Goal: Information Seeking & Learning: Learn about a topic

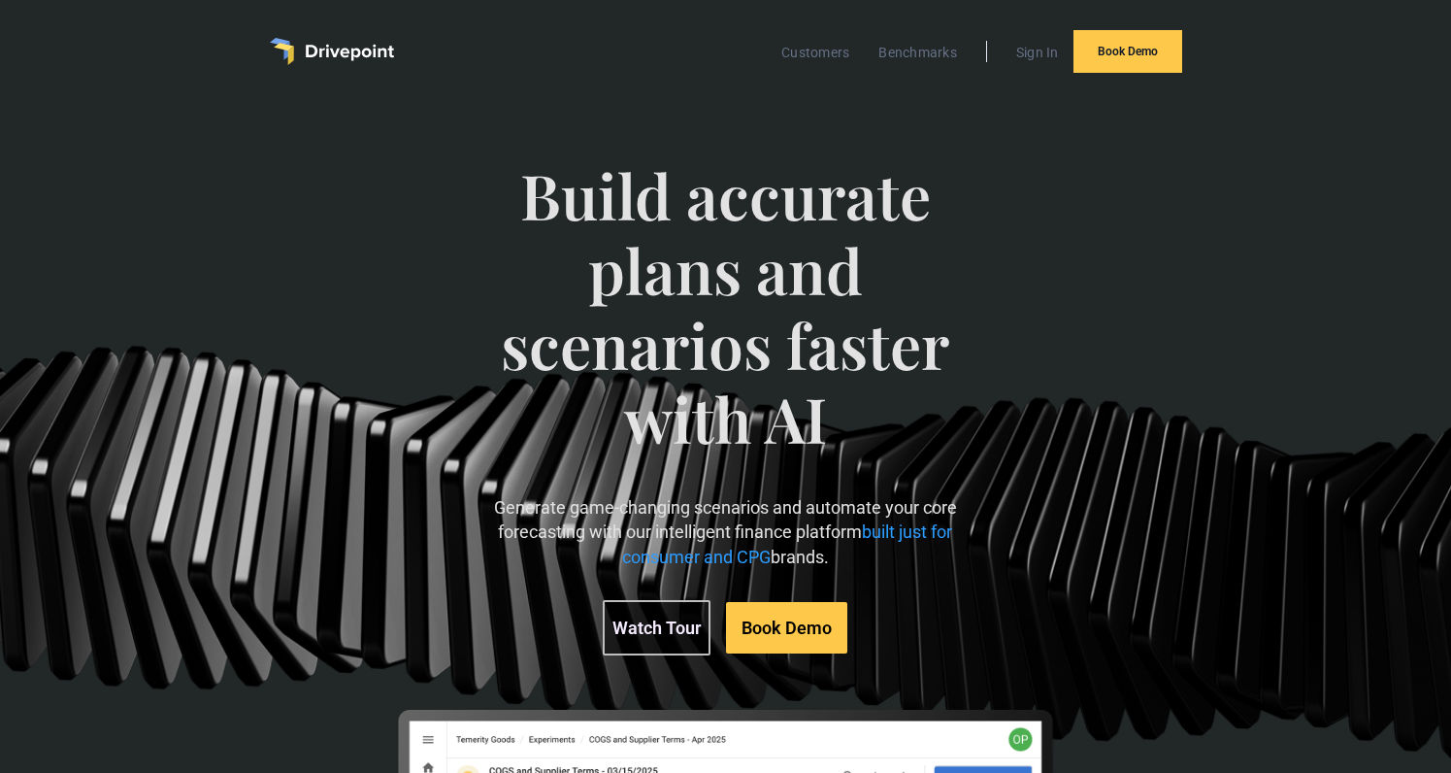
click at [1301, 758] on div "Build accurate plans and scenarios faster with AI Generate game-changing scenar…" at bounding box center [725, 662] width 1451 height 1117
click at [611, 531] on p "Generate game-changing scenarios and automate your core forecasting with our in…" at bounding box center [726, 533] width 494 height 74
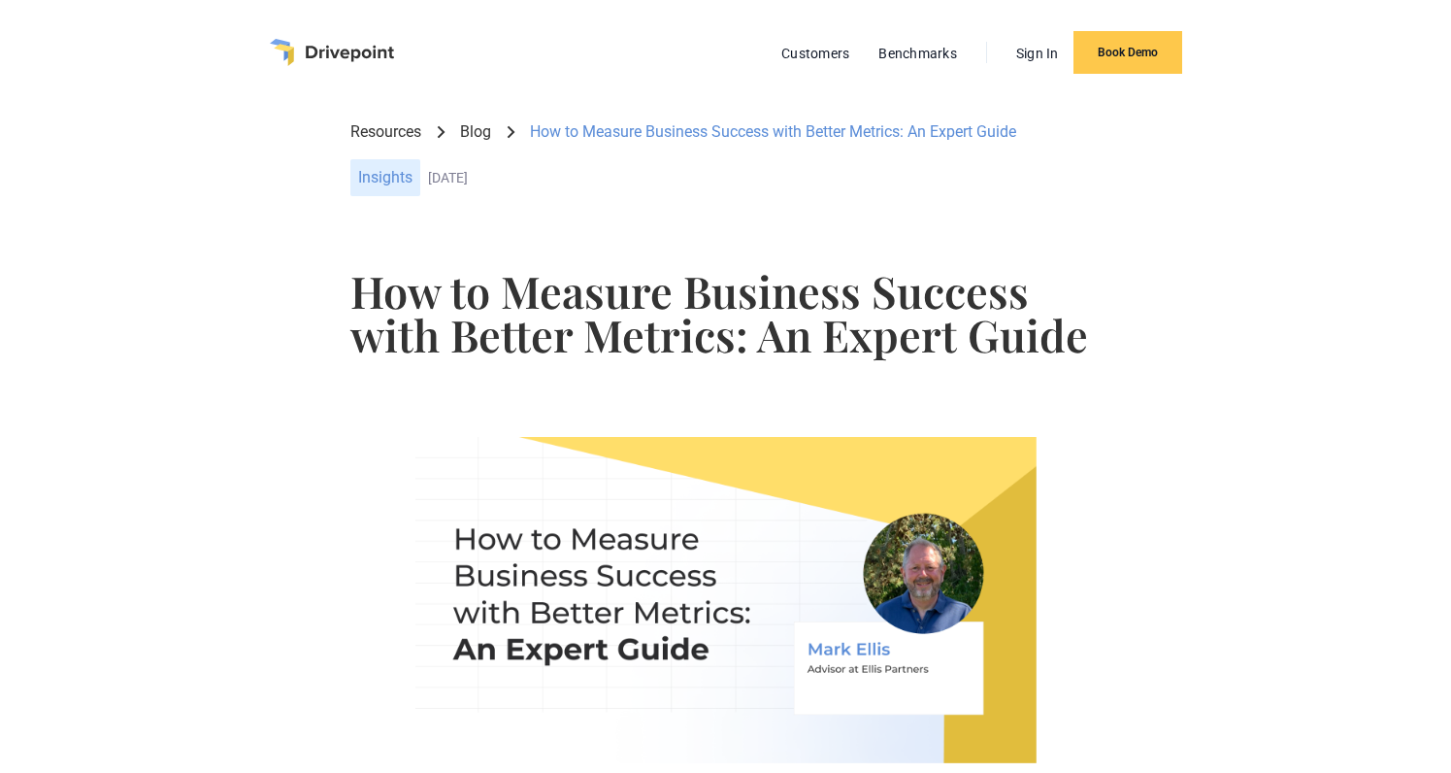
click at [350, 50] on img "home" at bounding box center [332, 52] width 124 height 27
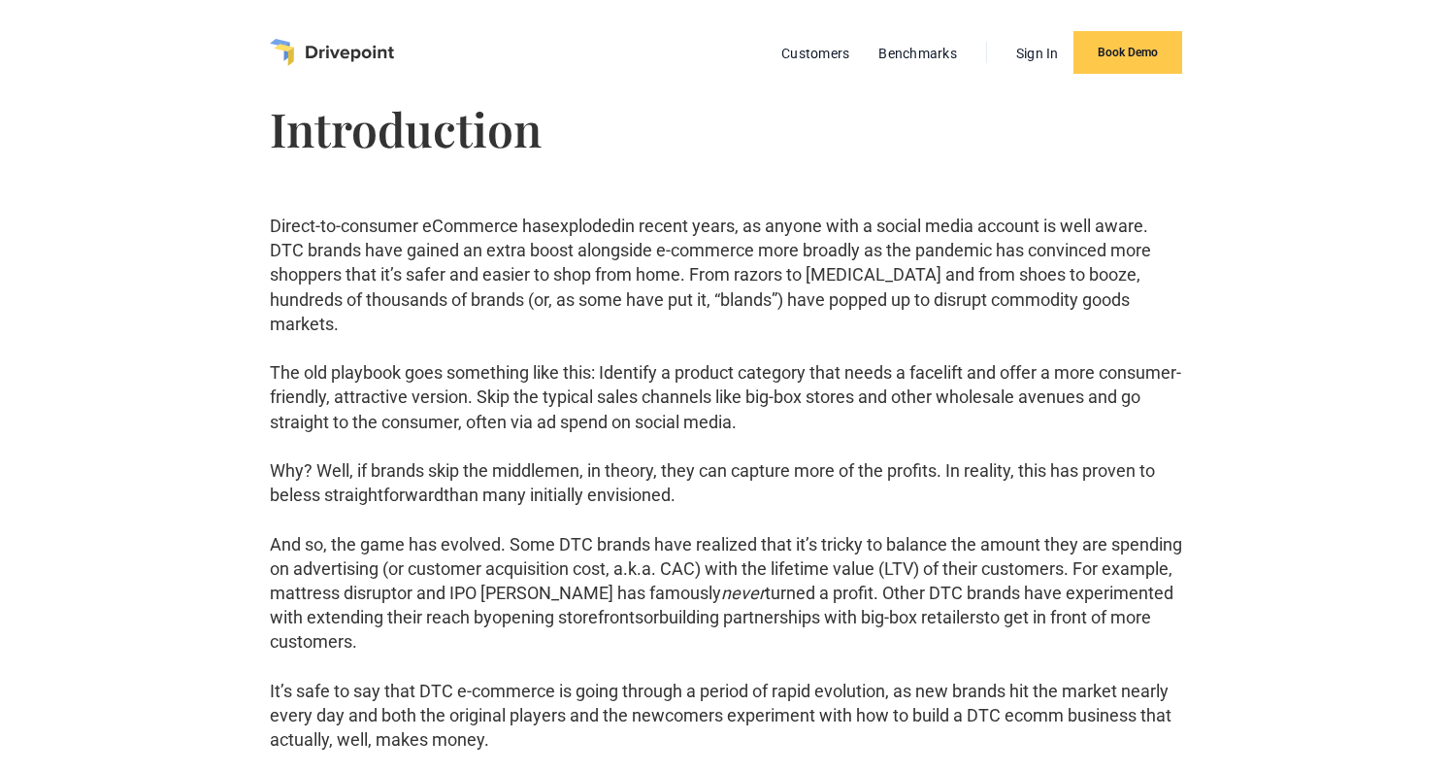
click at [353, 53] on img "home" at bounding box center [332, 52] width 124 height 27
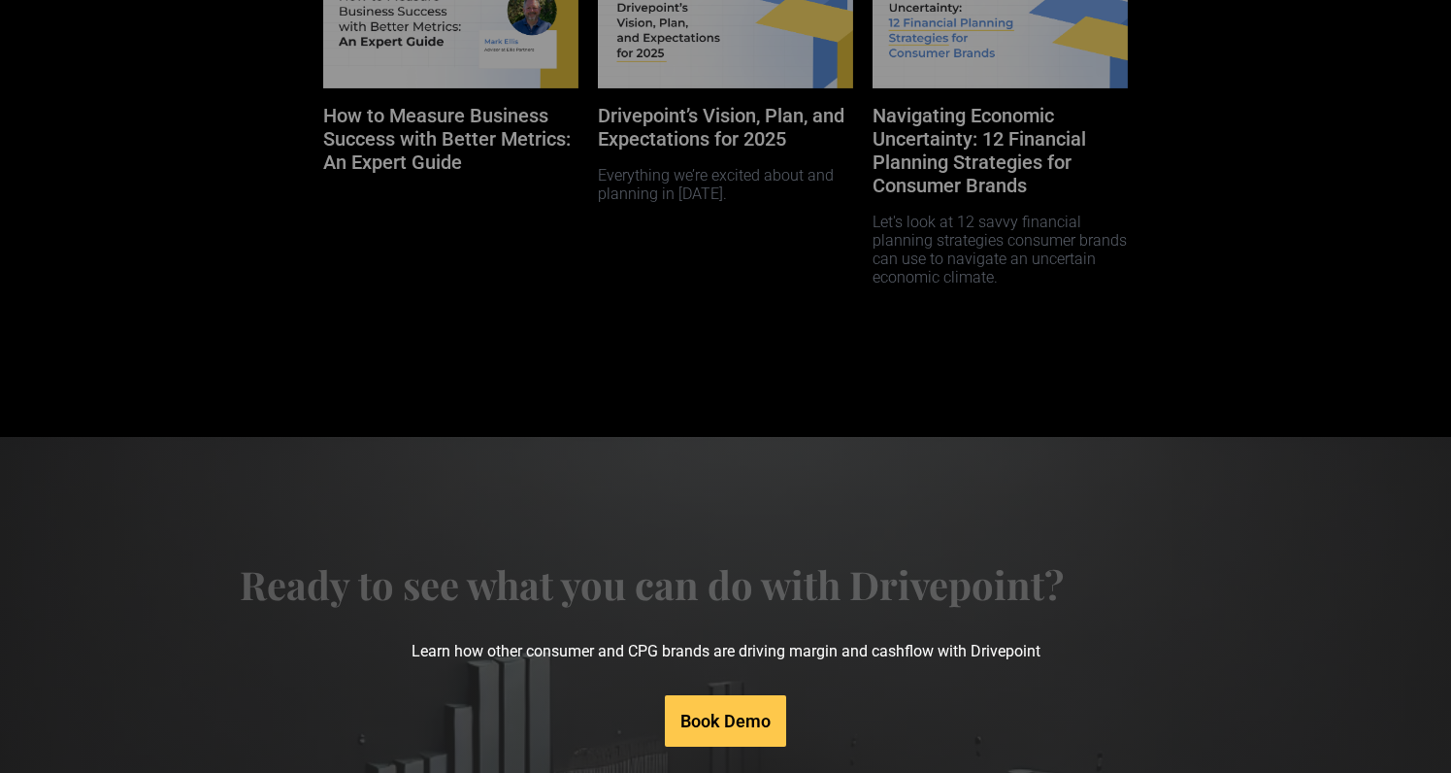
scroll to position [9878, 0]
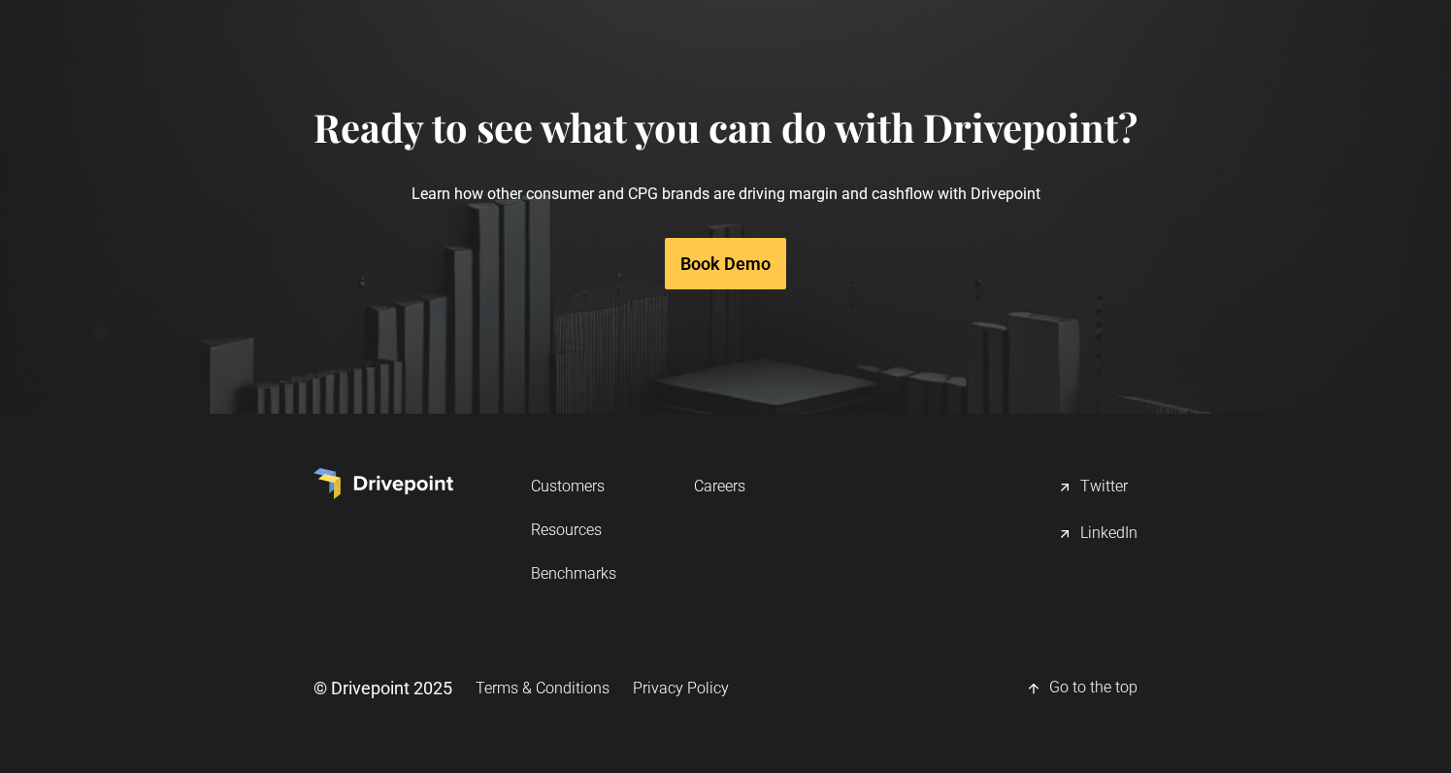
click at [582, 531] on link "Resources" at bounding box center [573, 530] width 85 height 36
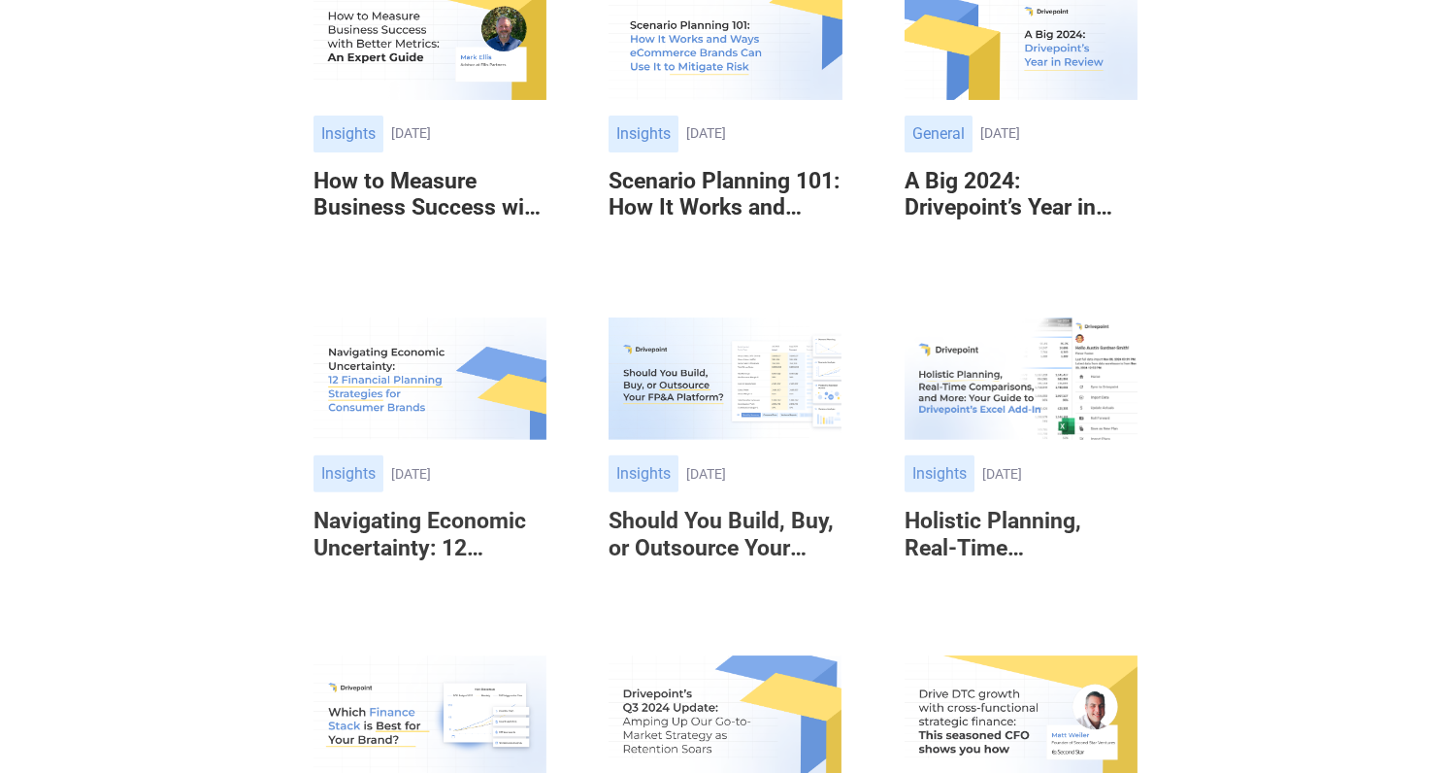
scroll to position [32, 0]
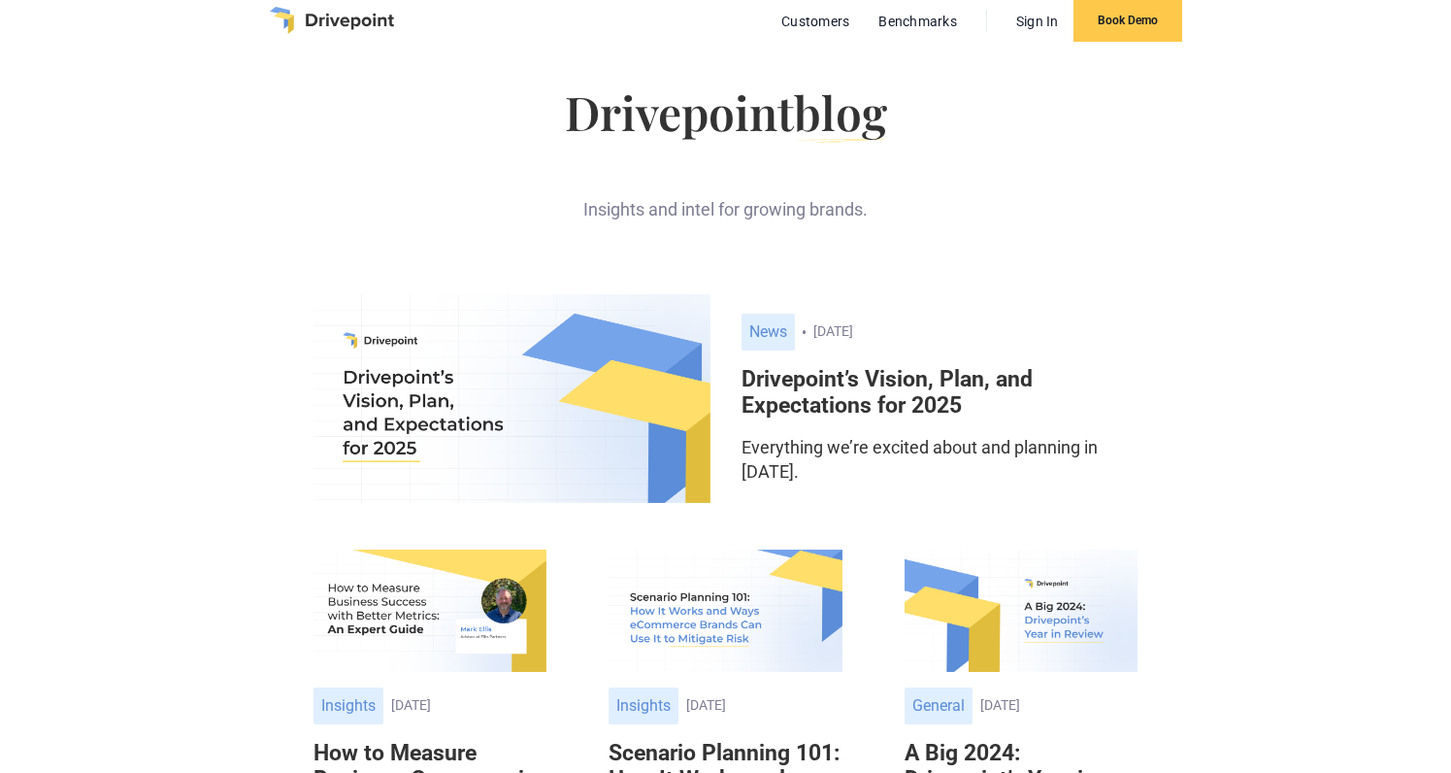
click at [866, 397] on h6 "Drivepoint’s Vision, Plan, and Expectations for 2025" at bounding box center [940, 392] width 397 height 53
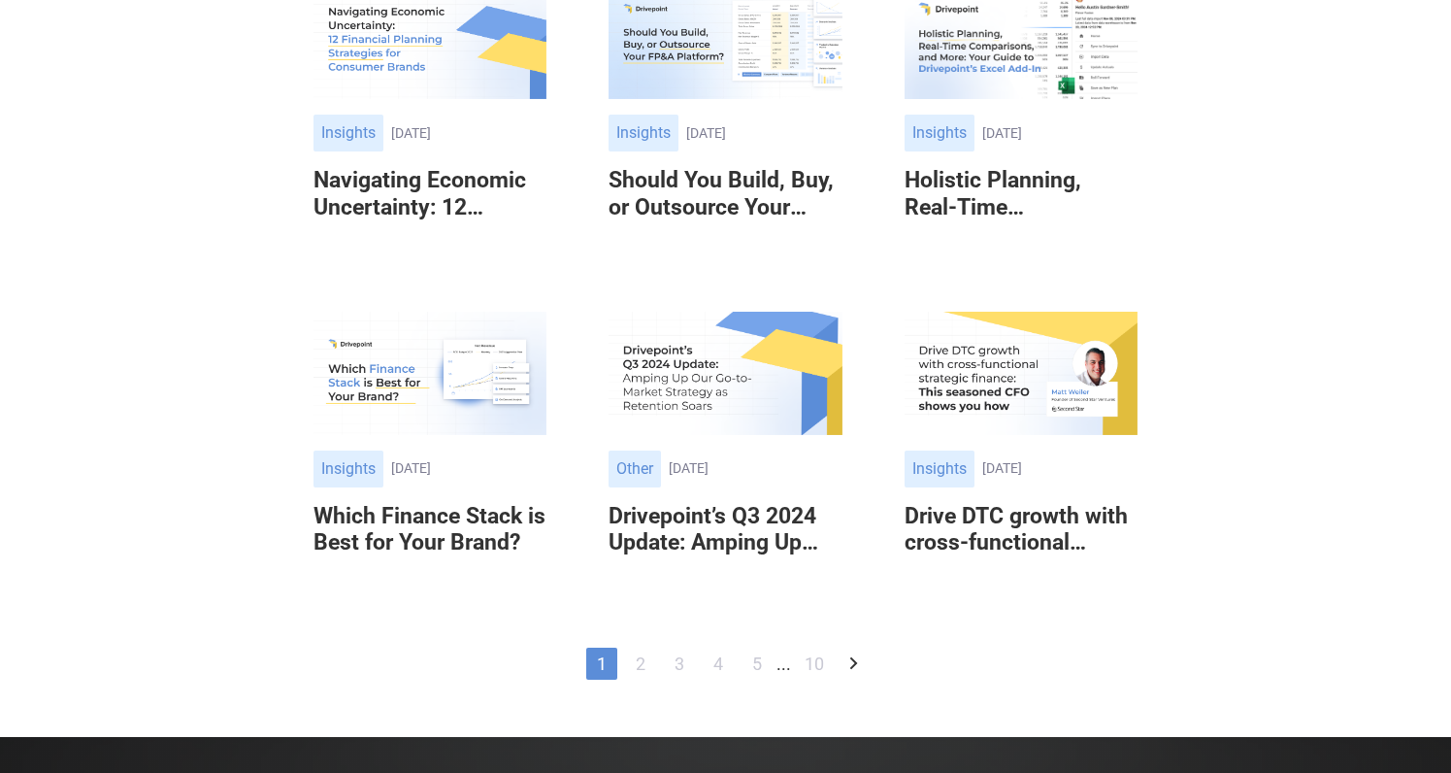
scroll to position [762, 0]
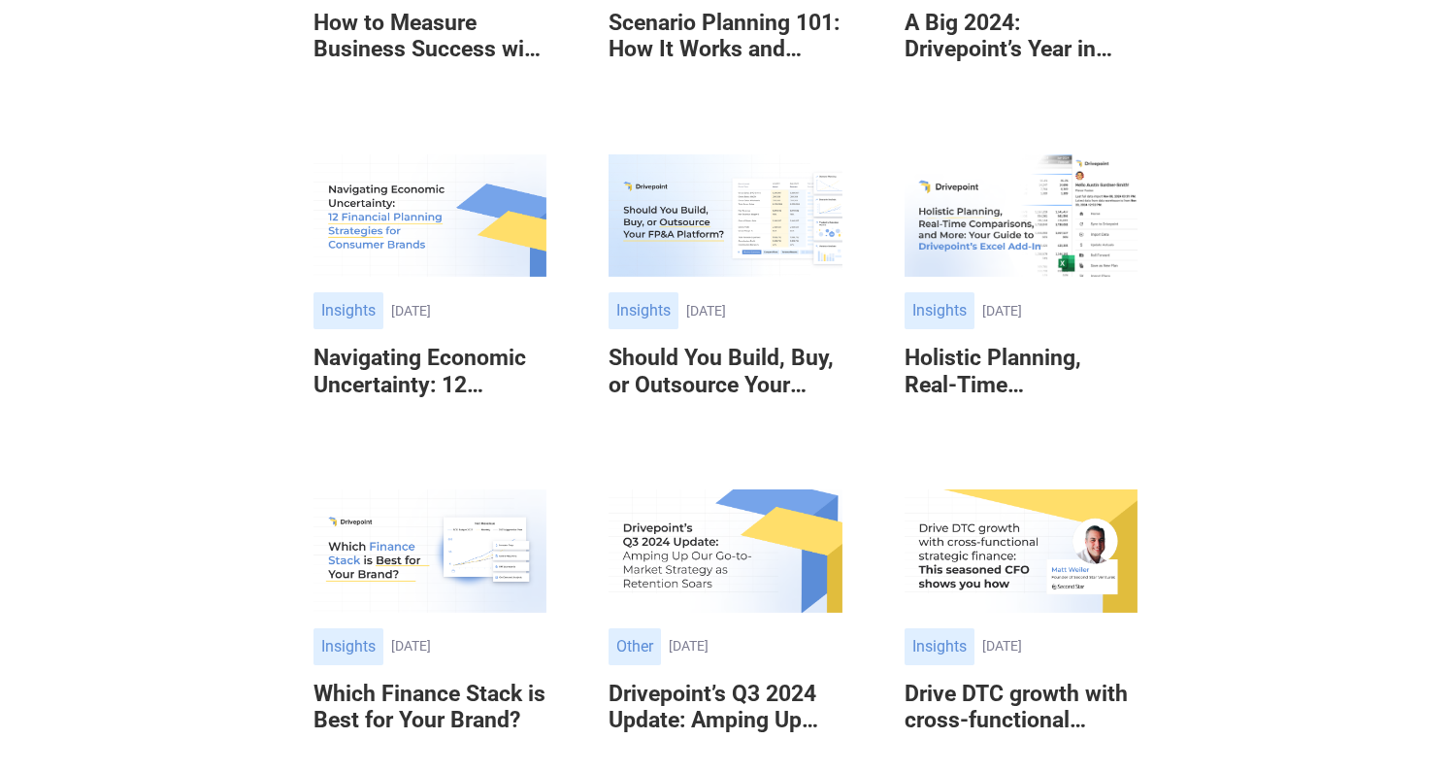
click at [650, 274] on img at bounding box center [725, 215] width 233 height 122
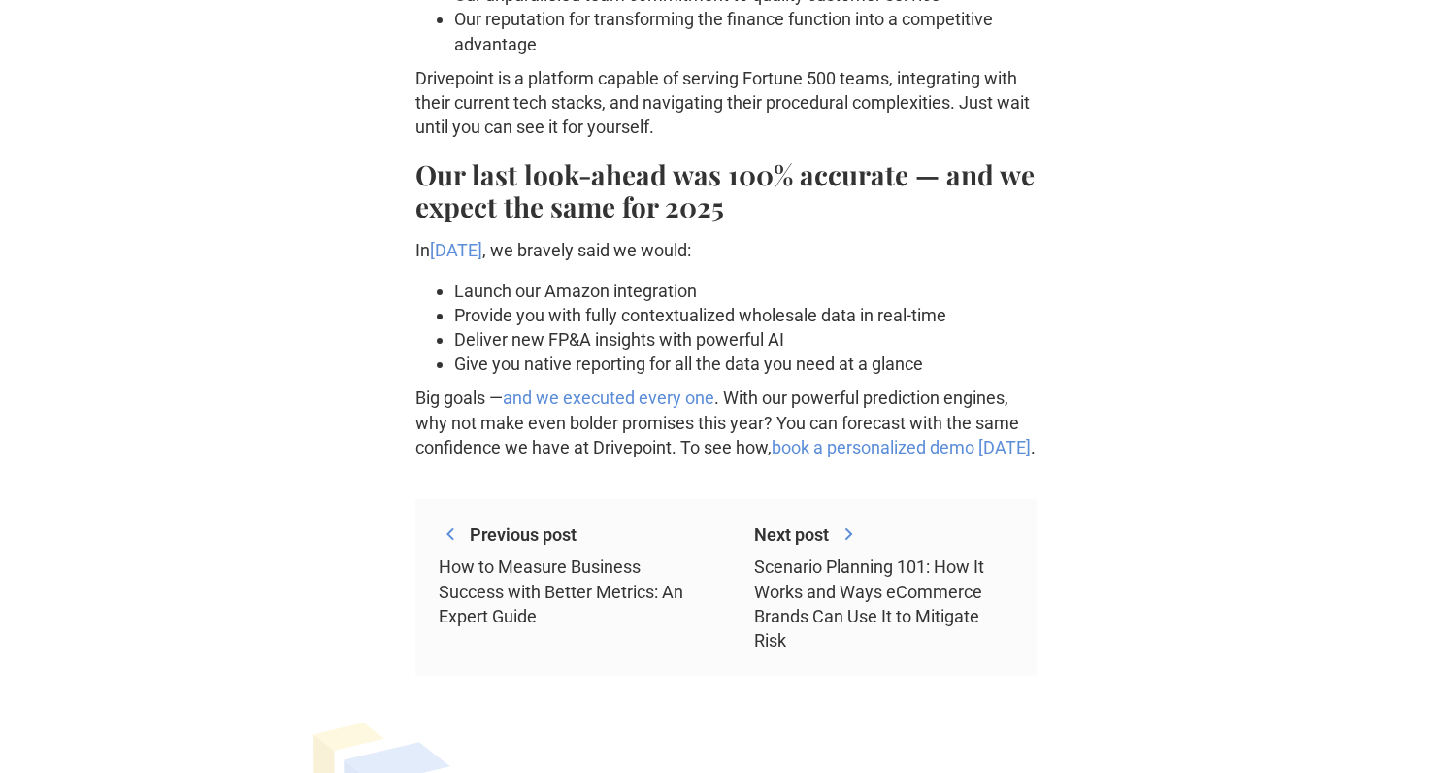
scroll to position [2376, 0]
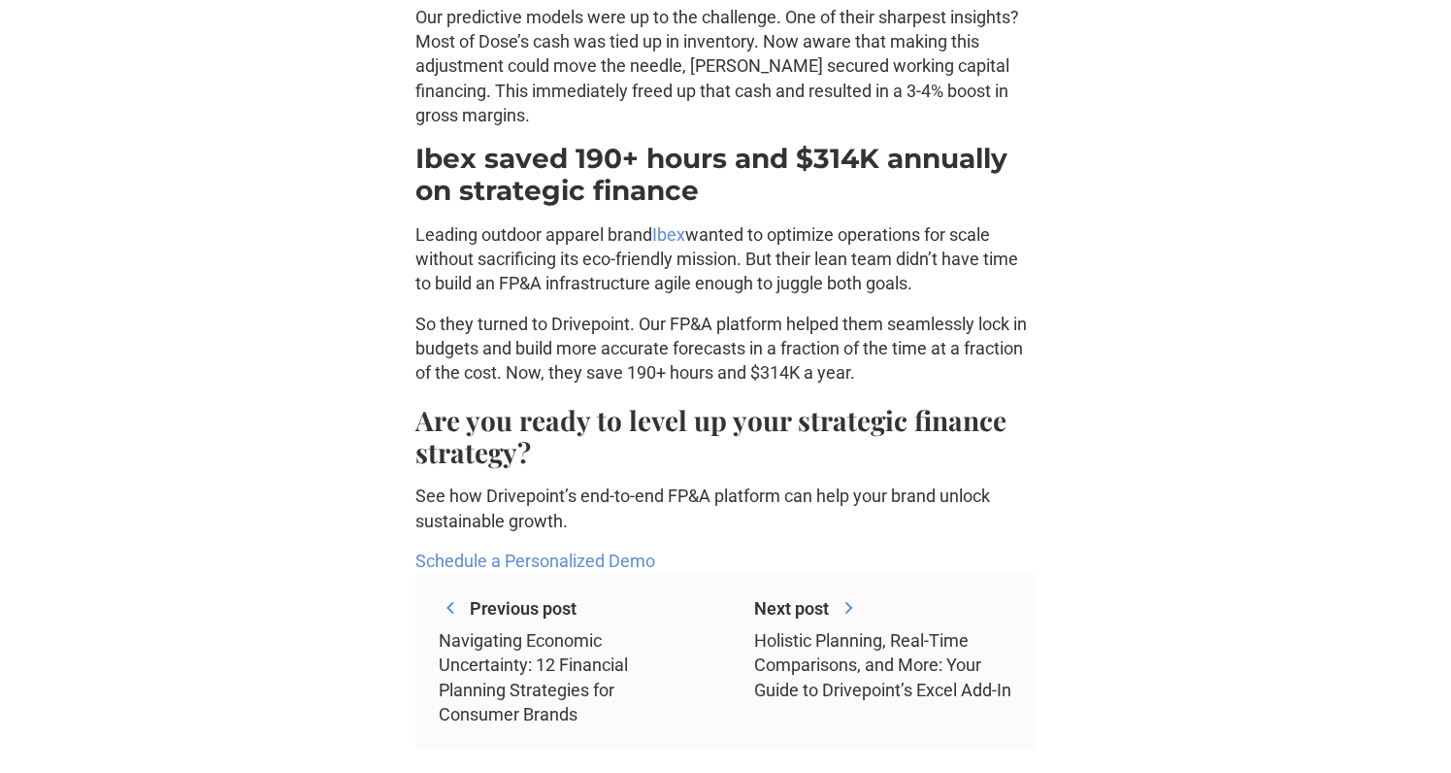
scroll to position [10003, 0]
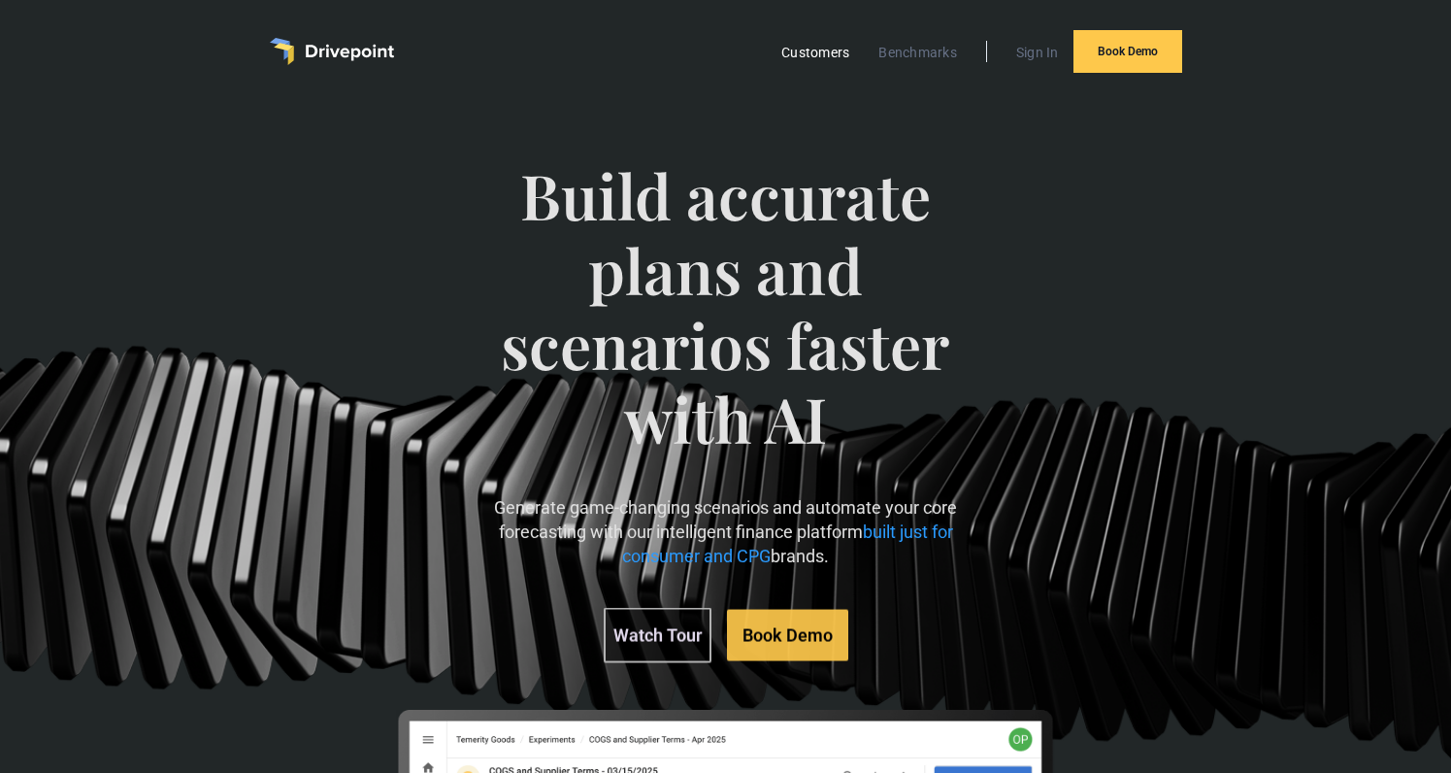
click at [831, 50] on link "Customers" at bounding box center [815, 52] width 87 height 25
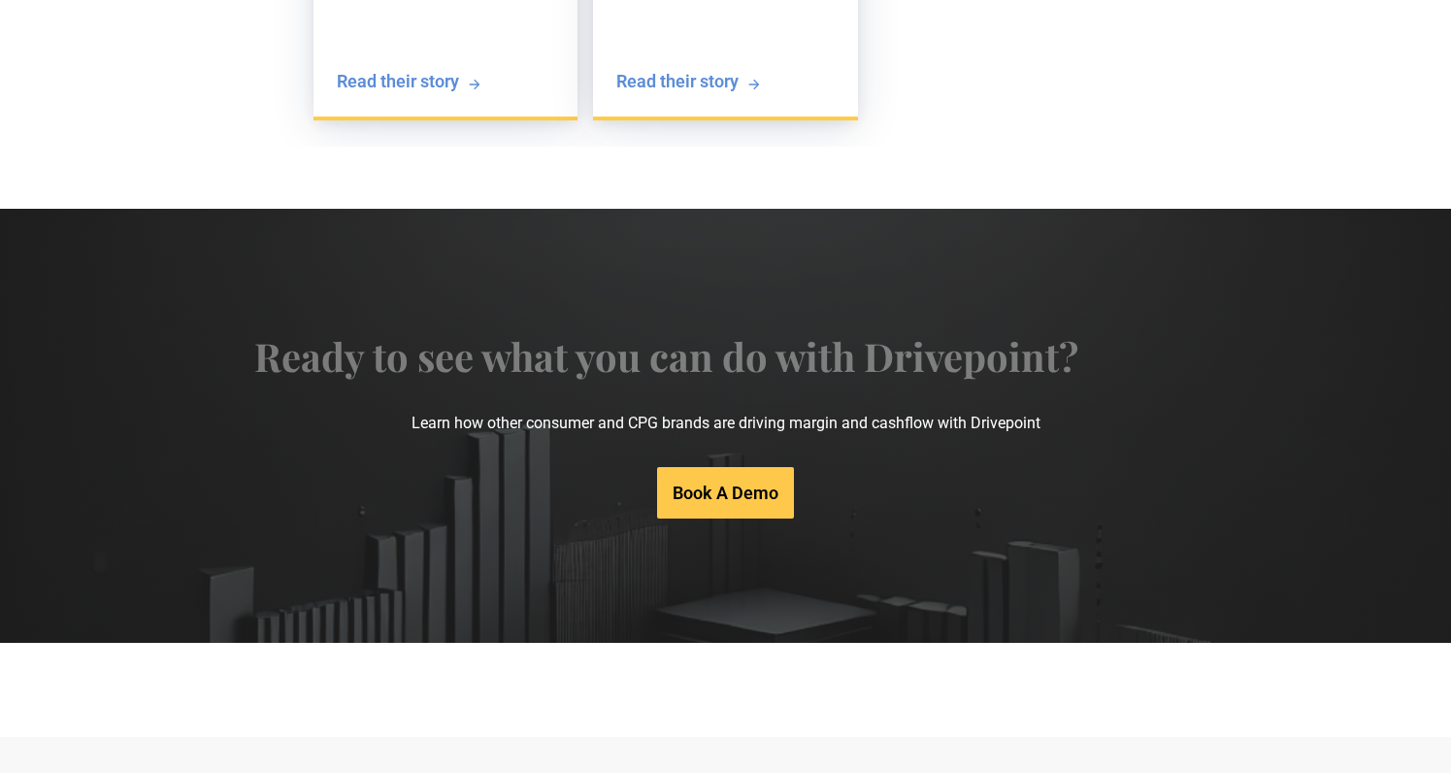
scroll to position [4124, 0]
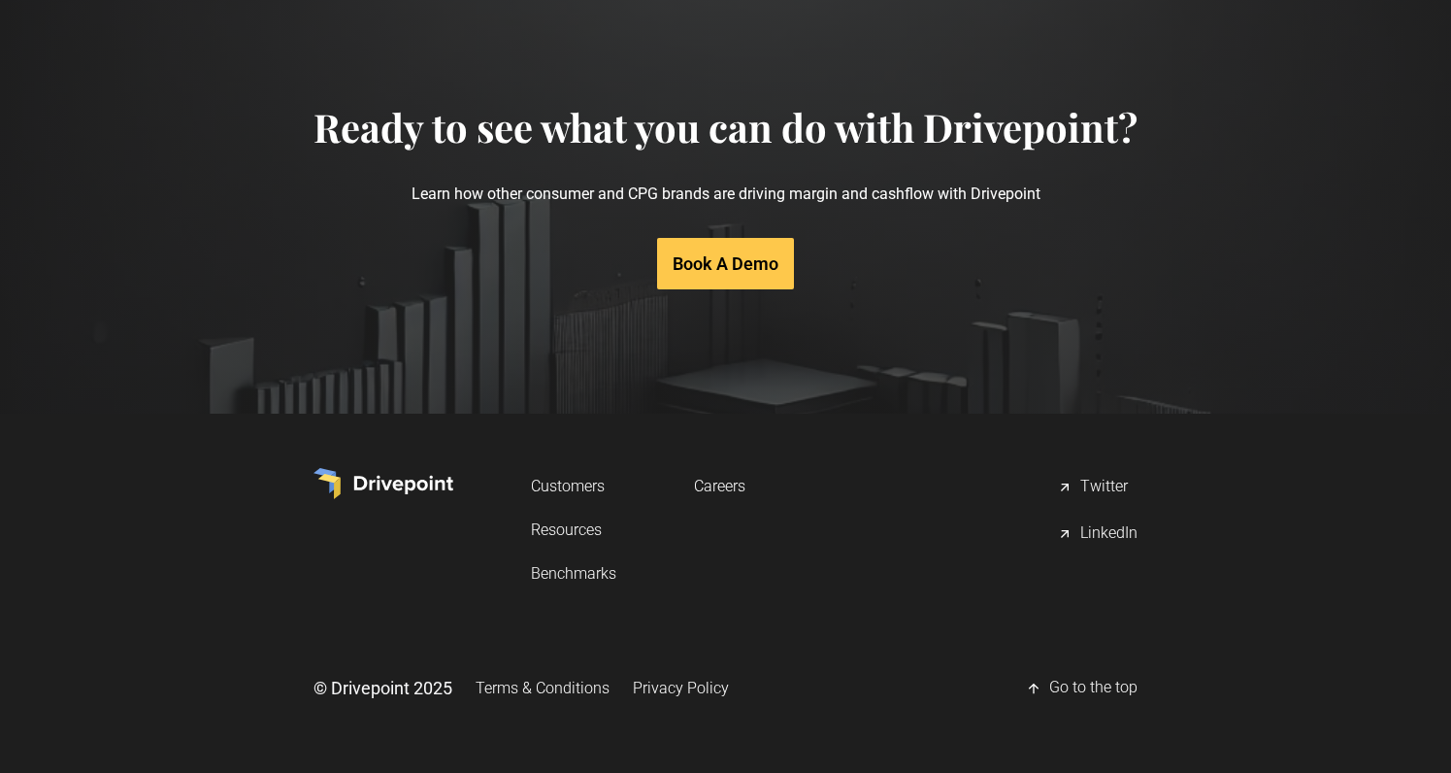
click at [557, 534] on link "Resources" at bounding box center [573, 530] width 85 height 36
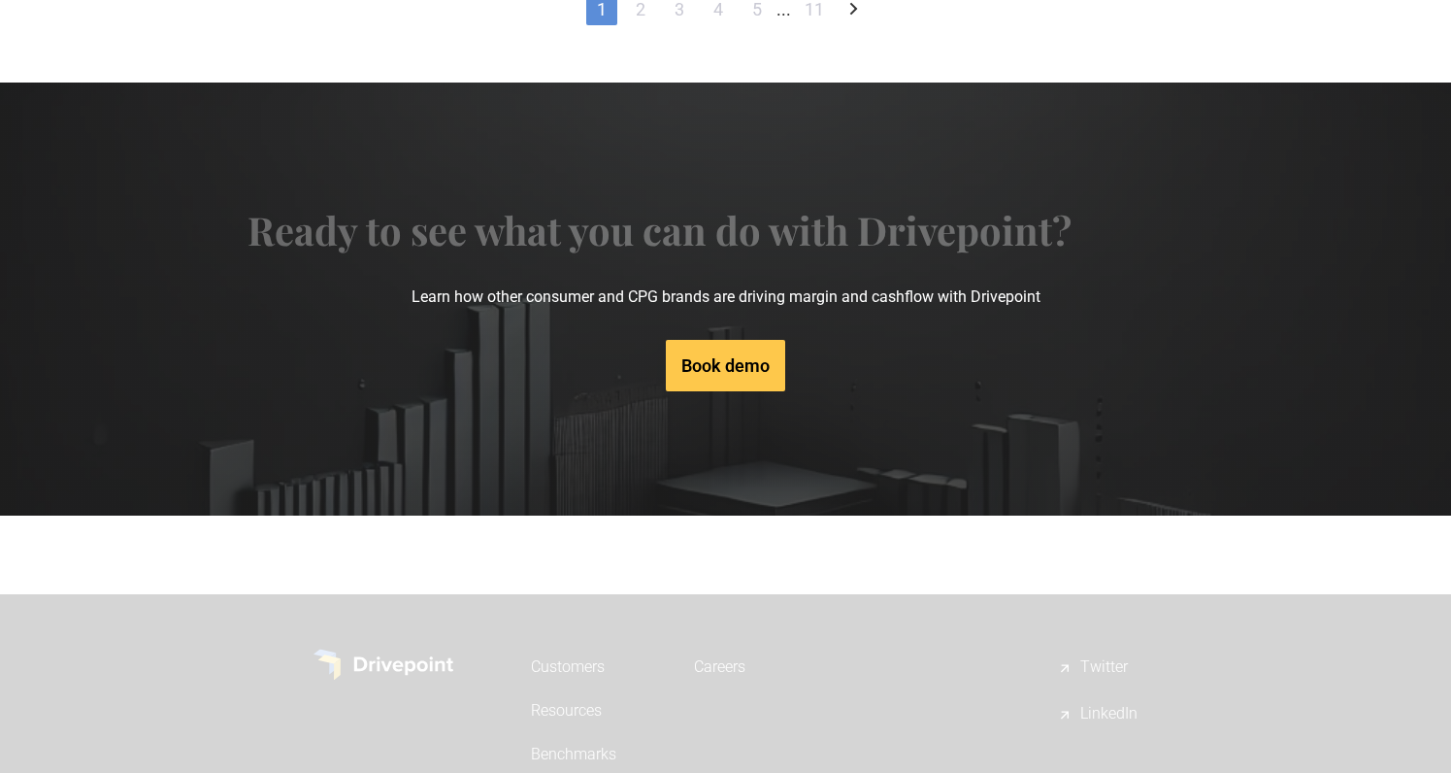
scroll to position [1696, 0]
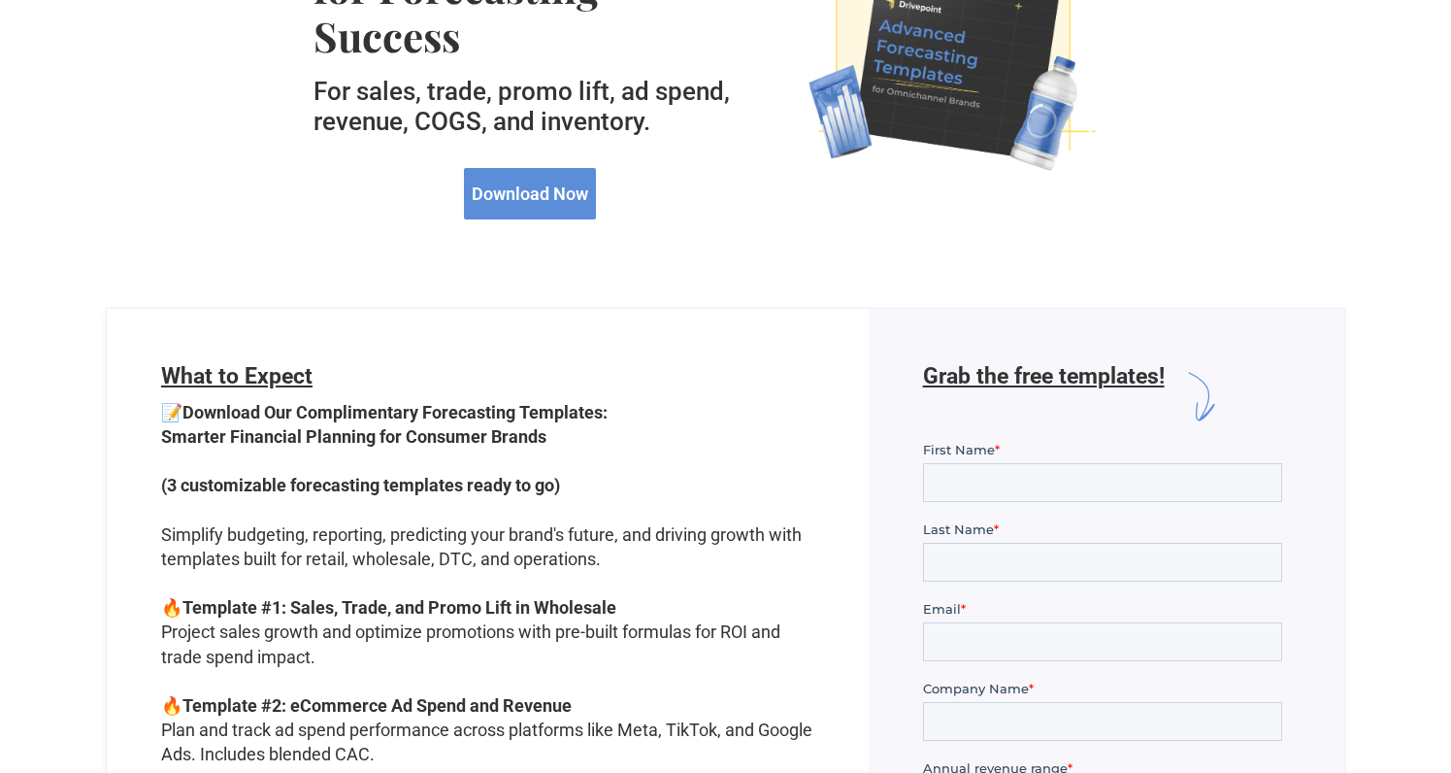
scroll to position [435, 0]
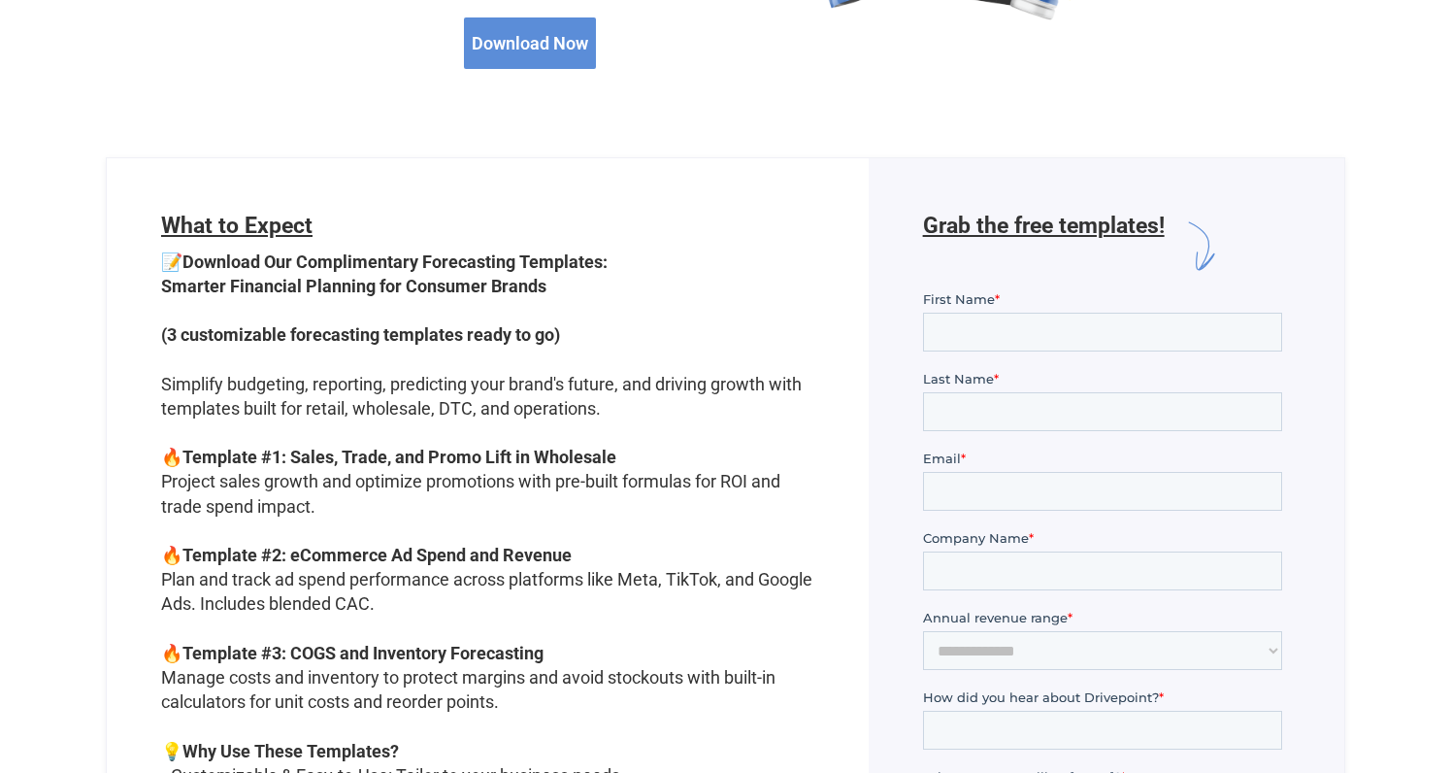
click at [423, 251] on strong "Download Our Complimentary Forecasting Templates: Smarter Financial Planning fo…" at bounding box center [384, 273] width 447 height 45
drag, startPoint x: 421, startPoint y: 256, endPoint x: 598, endPoint y: 256, distance: 176.7
click at [598, 256] on strong "Download Our Complimentary Forecasting Templates: Smarter Financial Planning fo…" at bounding box center [384, 273] width 447 height 45
copy strong "Forecasting Templates"
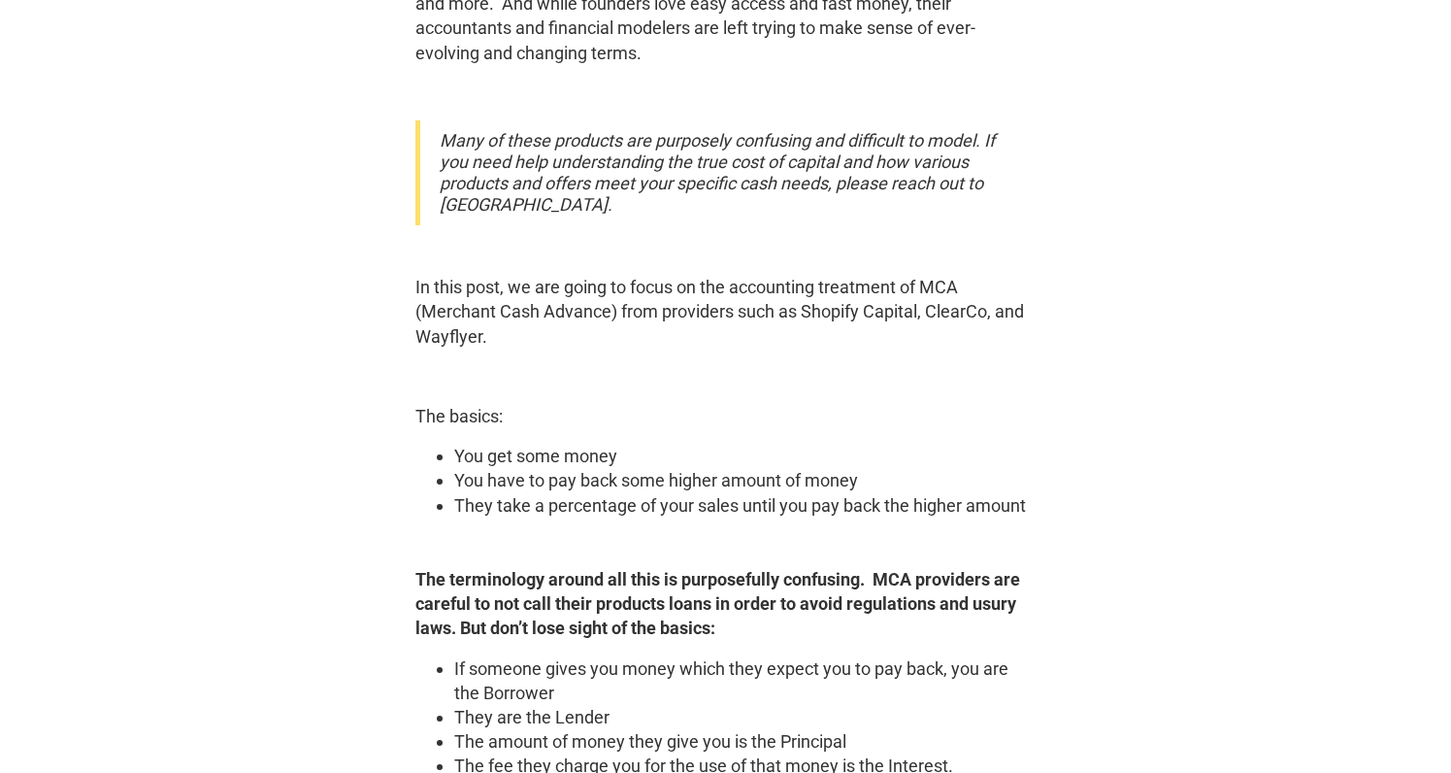
scroll to position [1252, 0]
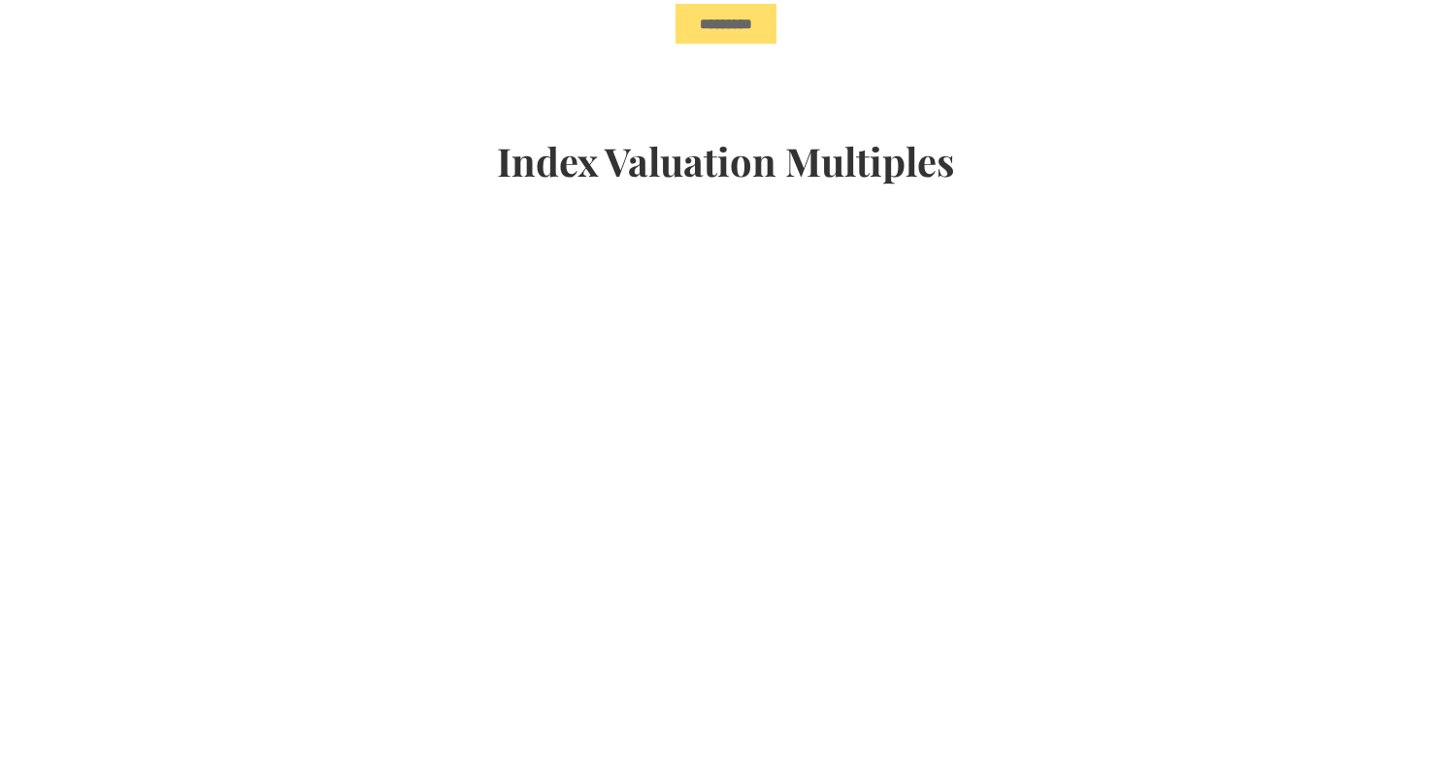
scroll to position [245, 0]
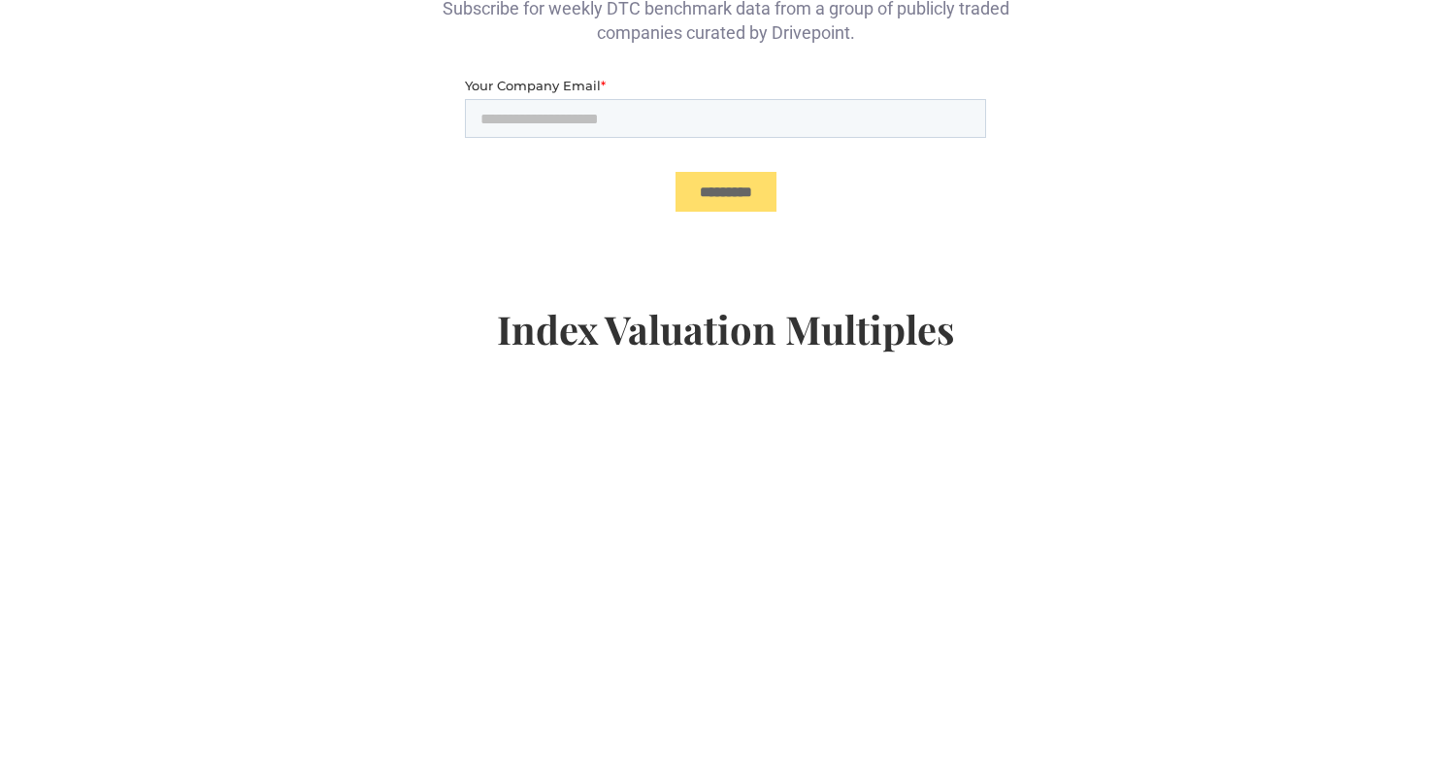
click at [1214, 621] on div "DRIVEPOiNT DTC Index™ DTC Benchmarks Subscribe for weekly DTC benchmark data fr…" at bounding box center [725, 522] width 1451 height 1324
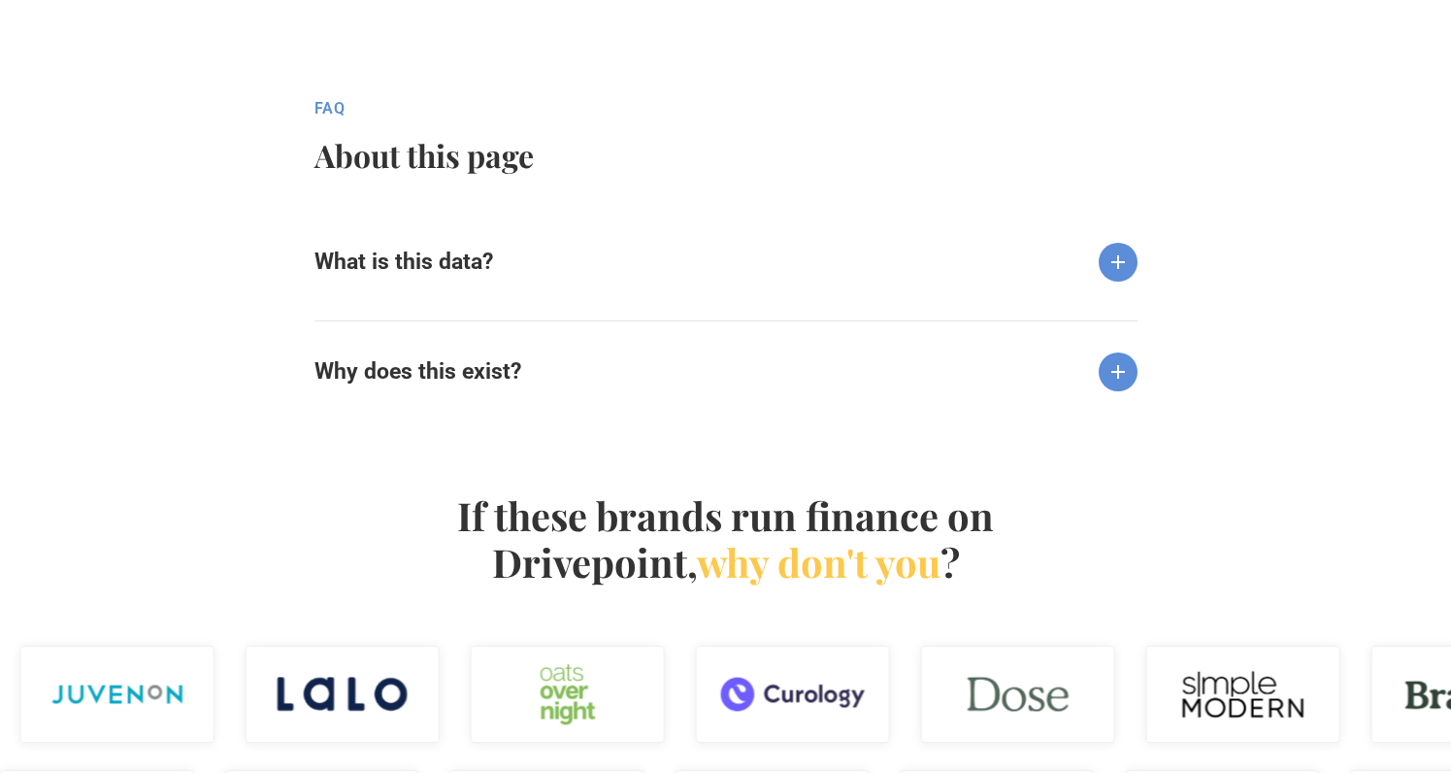
scroll to position [1984, 0]
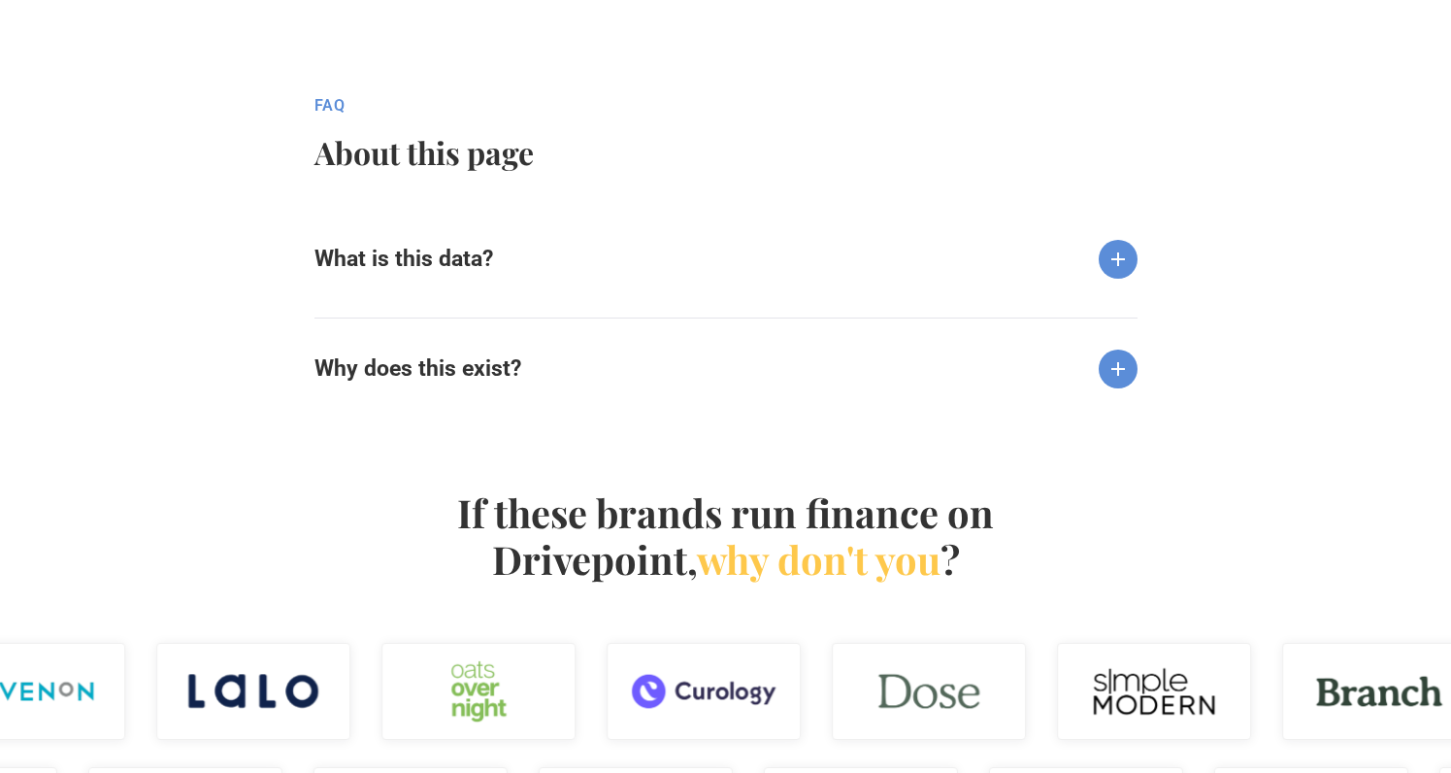
click at [1121, 370] on img at bounding box center [1118, 368] width 39 height 39
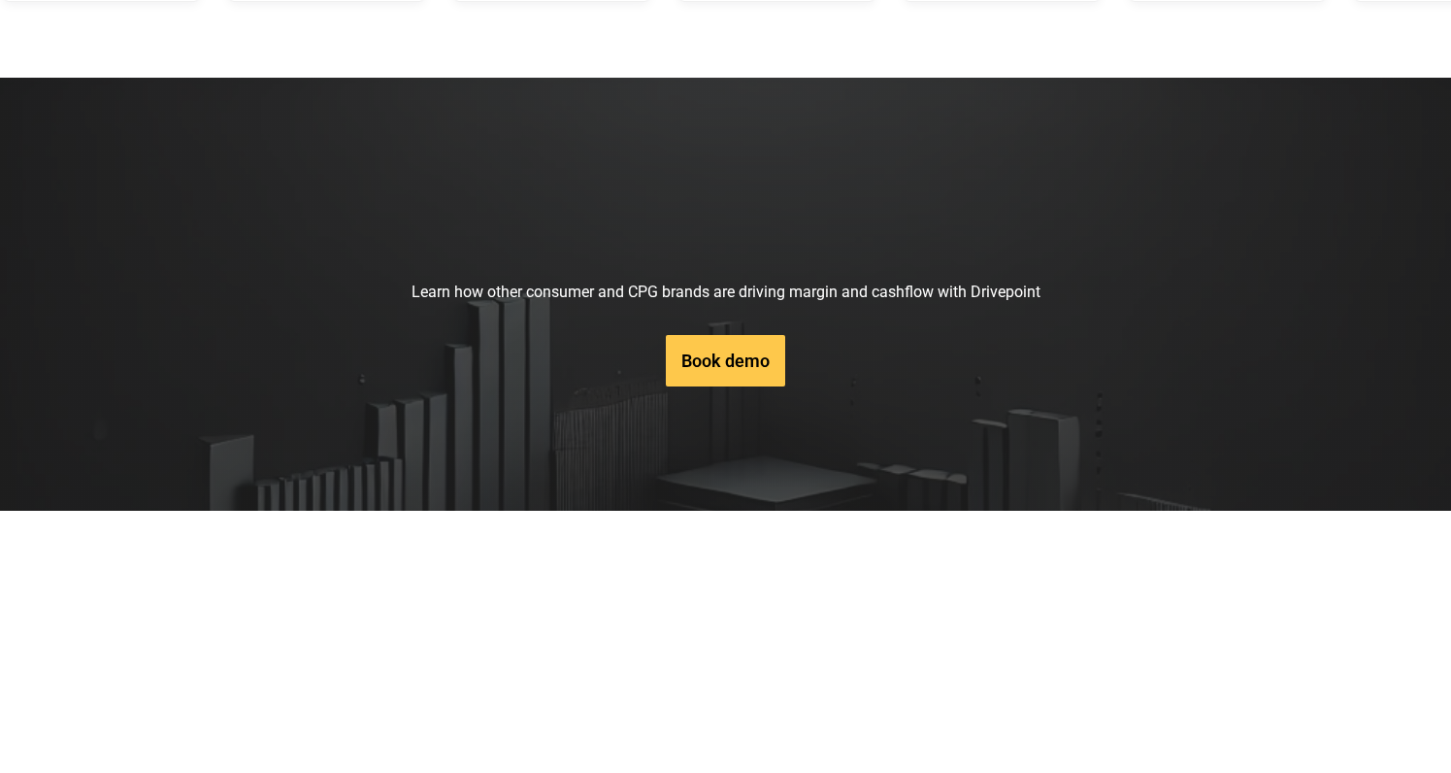
scroll to position [3411, 0]
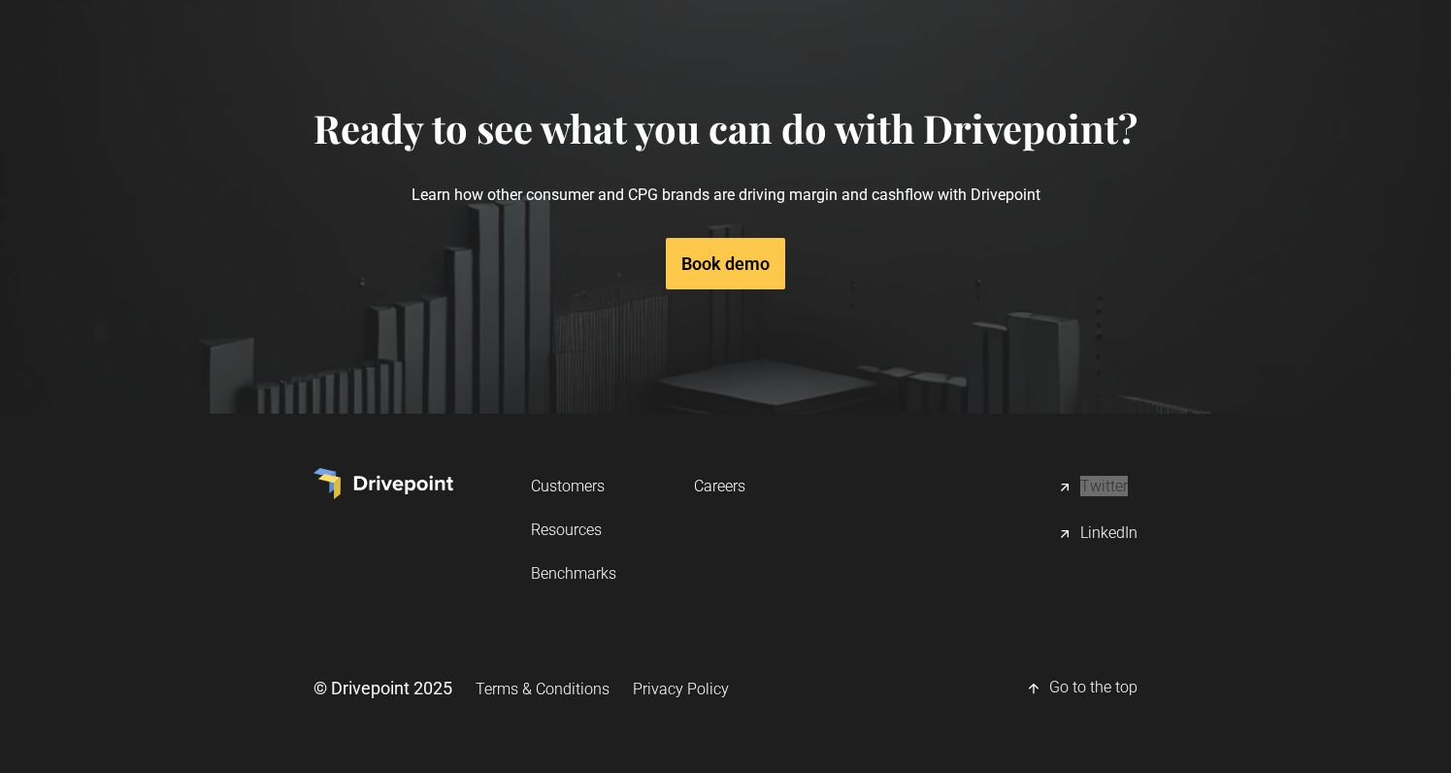
drag, startPoint x: 1110, startPoint y: 484, endPoint x: 1234, endPoint y: 50, distance: 451.1
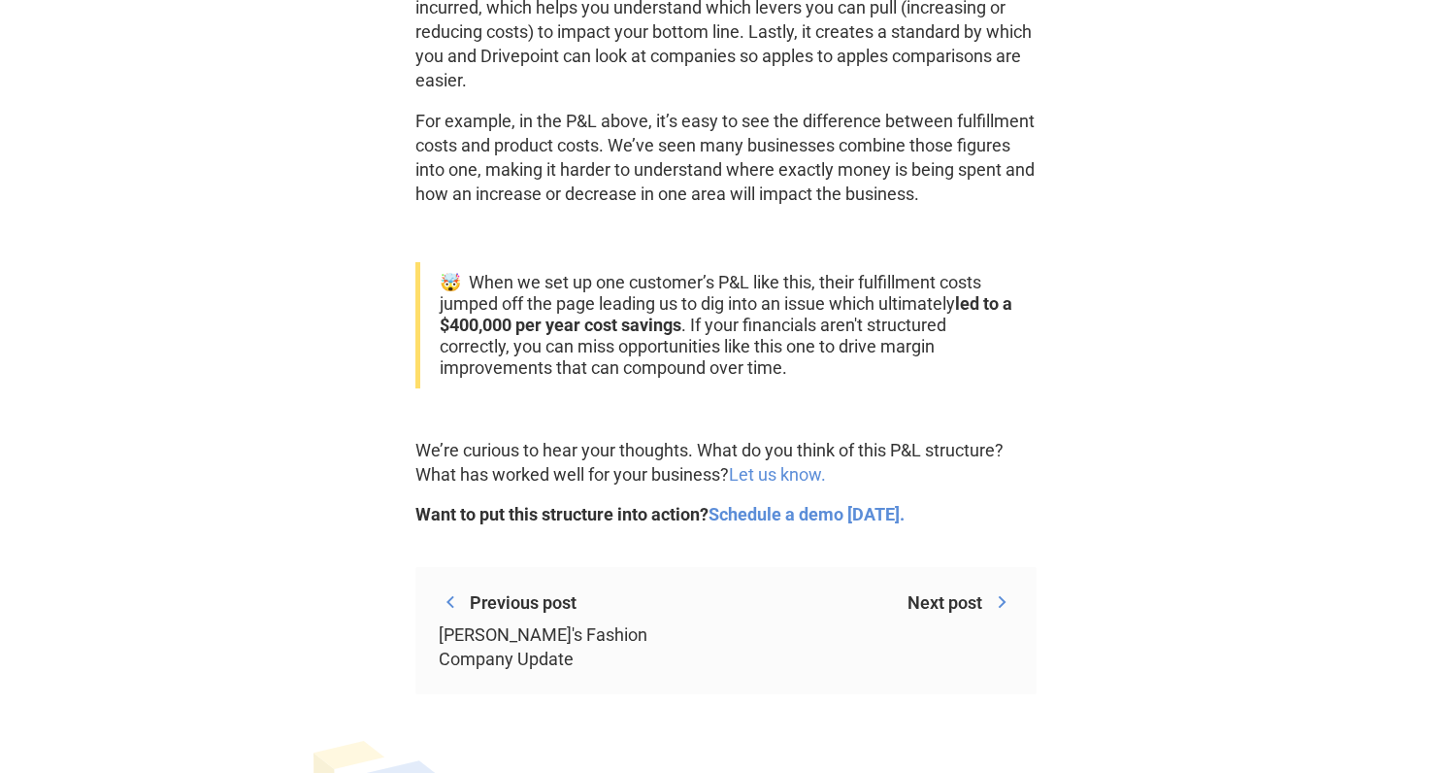
scroll to position [3549, 0]
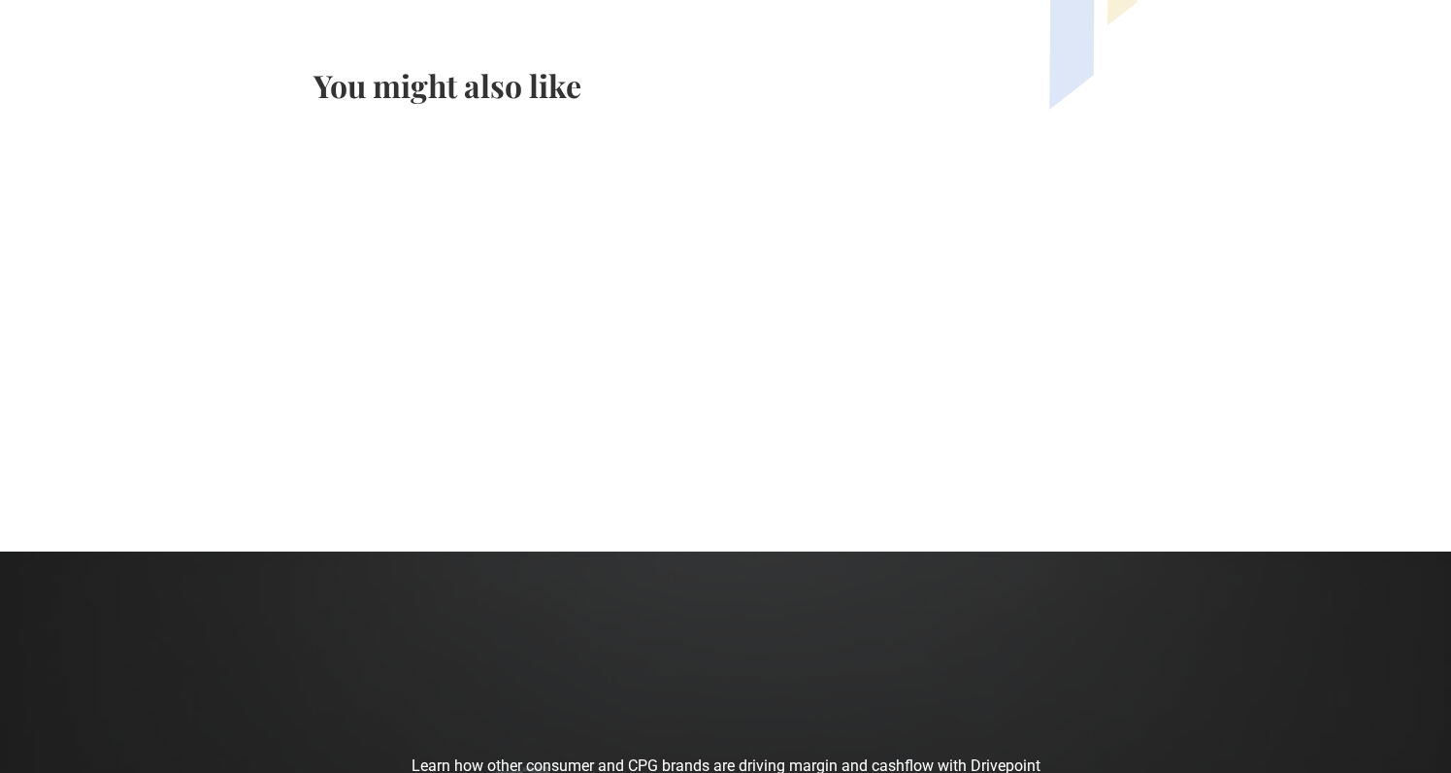
scroll to position [6472, 0]
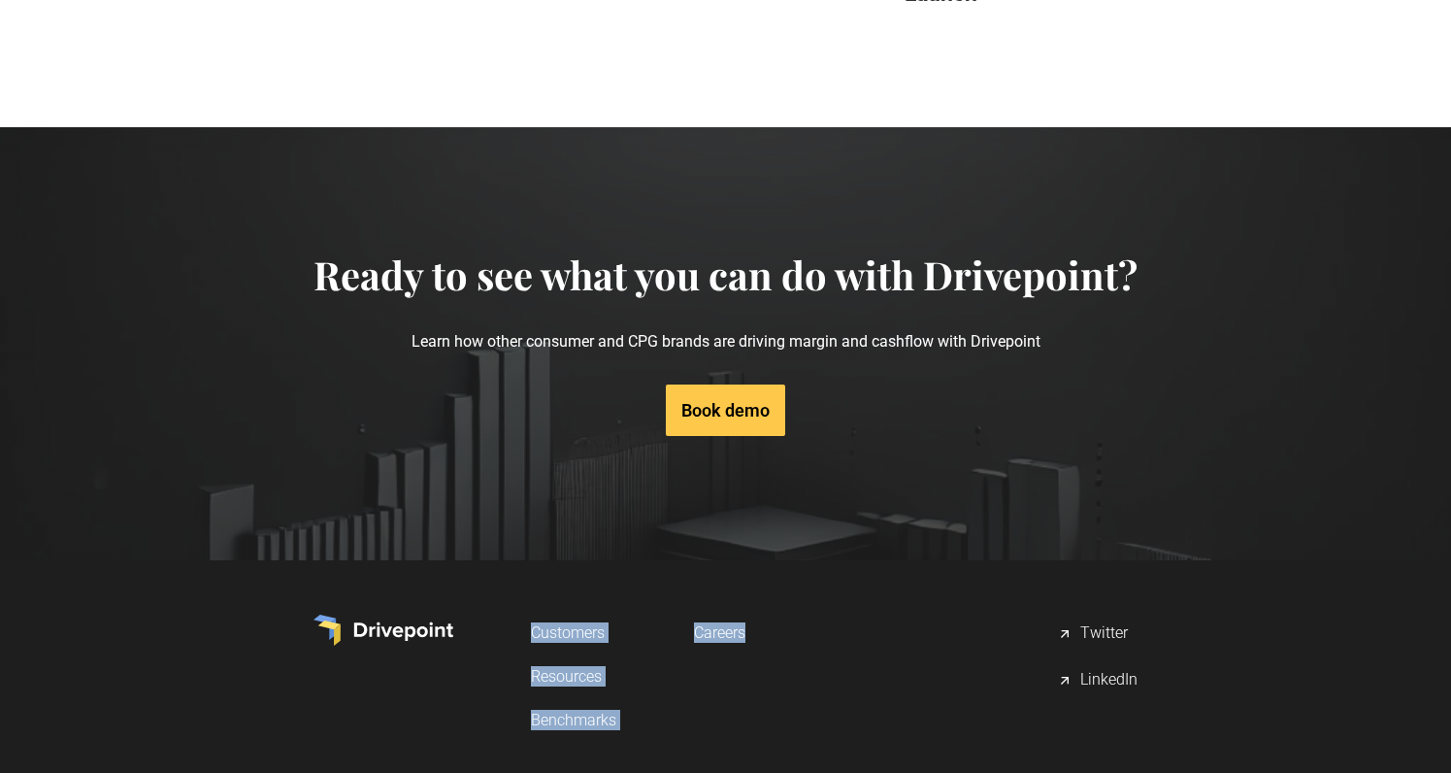
drag, startPoint x: 518, startPoint y: 481, endPoint x: 748, endPoint y: 567, distance: 245.4
click at [748, 614] on div "Customers Resources Benchmarks Careers Twitter LinkedIn" at bounding box center [726, 675] width 824 height 123
copy div "Customers Resources Benchmarks Careers"
click at [526, 599] on div "Customers Resources Benchmarks Careers Twitter LinkedIn © Drivepoint 2025 Terms…" at bounding box center [726, 739] width 824 height 281
drag, startPoint x: 514, startPoint y: 445, endPoint x: 1161, endPoint y: 565, distance: 657.6
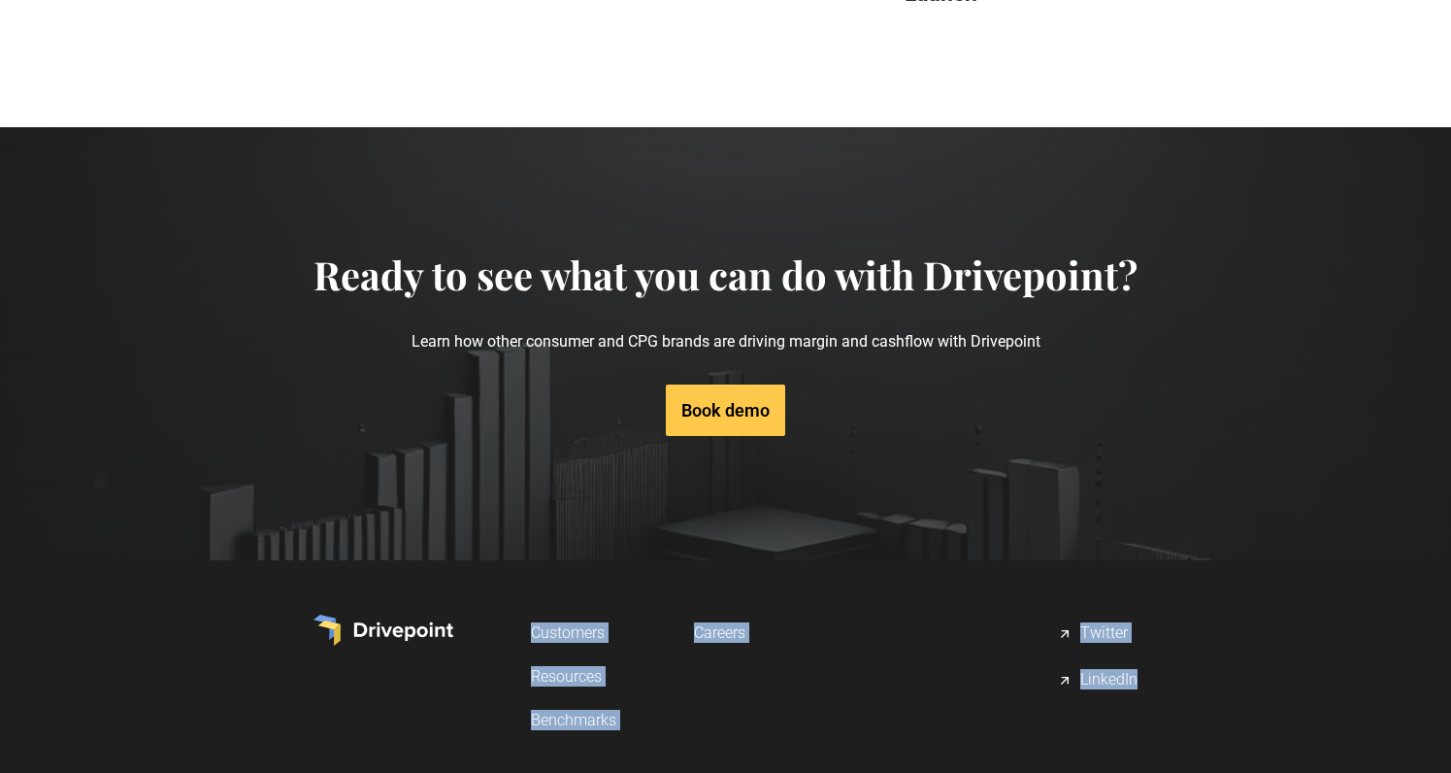
click at [1161, 565] on div "Customers Resources Benchmarks Careers Twitter LinkedIn © Drivepoint 2025 Terms…" at bounding box center [725, 739] width 1451 height 359
copy div "Customers Resources Benchmarks Careers Twitter LinkedIn"
click at [1222, 599] on div "Customers Resources Benchmarks Careers Twitter LinkedIn © Drivepoint 2025 Terms…" at bounding box center [725, 739] width 1451 height 281
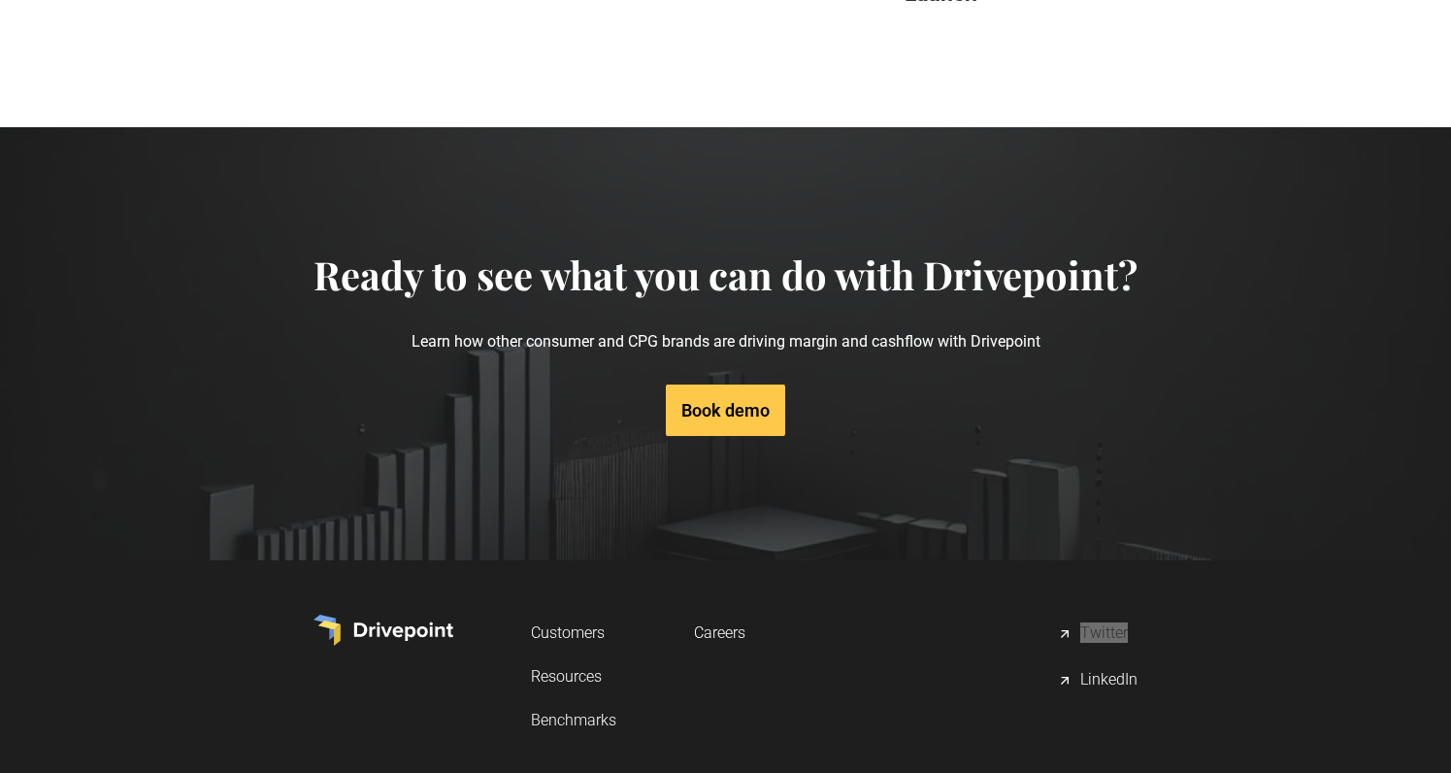
drag, startPoint x: 1116, startPoint y: 489, endPoint x: 1253, endPoint y: 28, distance: 480.9
drag, startPoint x: 1118, startPoint y: 538, endPoint x: 1278, endPoint y: 58, distance: 505.5
drag, startPoint x: 714, startPoint y: 494, endPoint x: 1327, endPoint y: 1, distance: 786.3
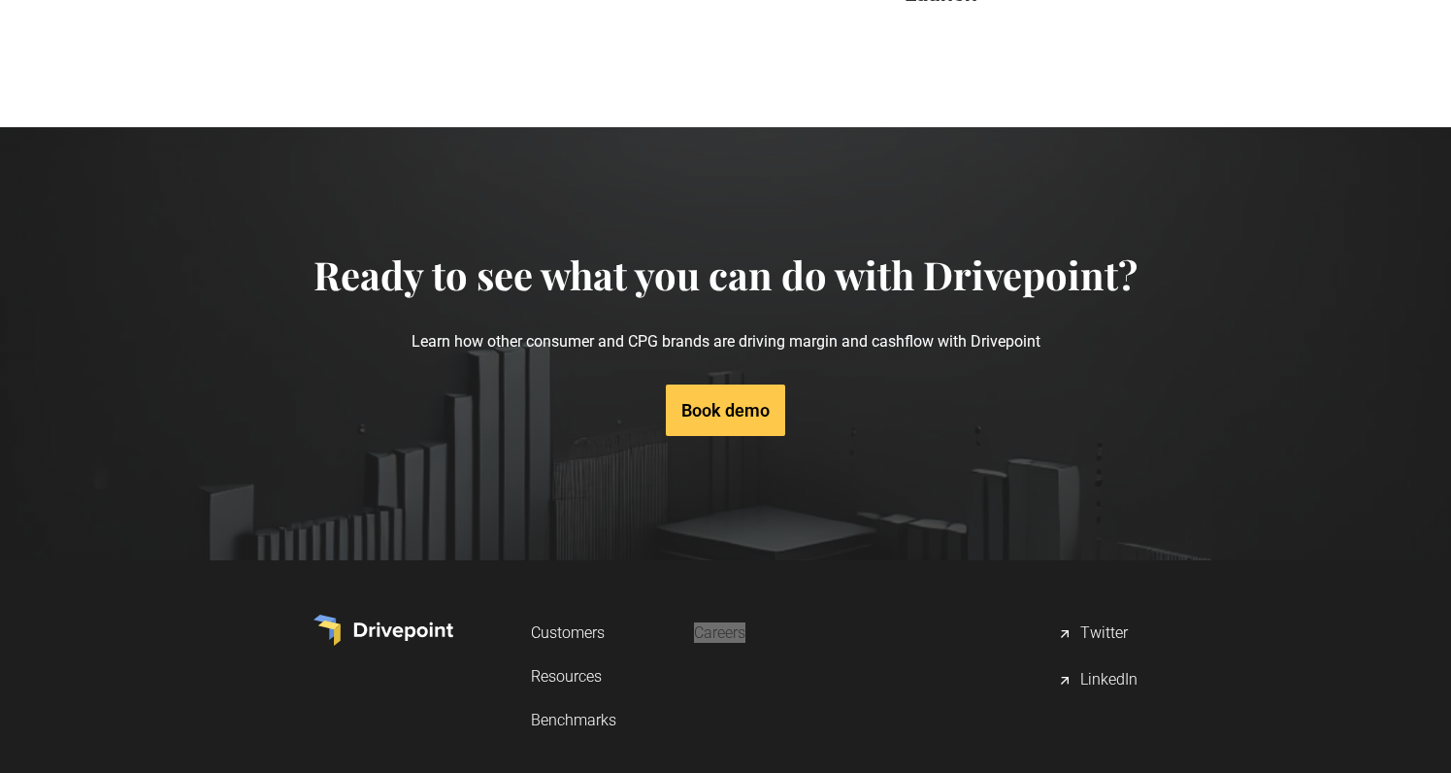
drag, startPoint x: 567, startPoint y: 490, endPoint x: 1306, endPoint y: 23, distance: 873.9
drag, startPoint x: 577, startPoint y: 536, endPoint x: 1412, endPoint y: 4, distance: 990.7
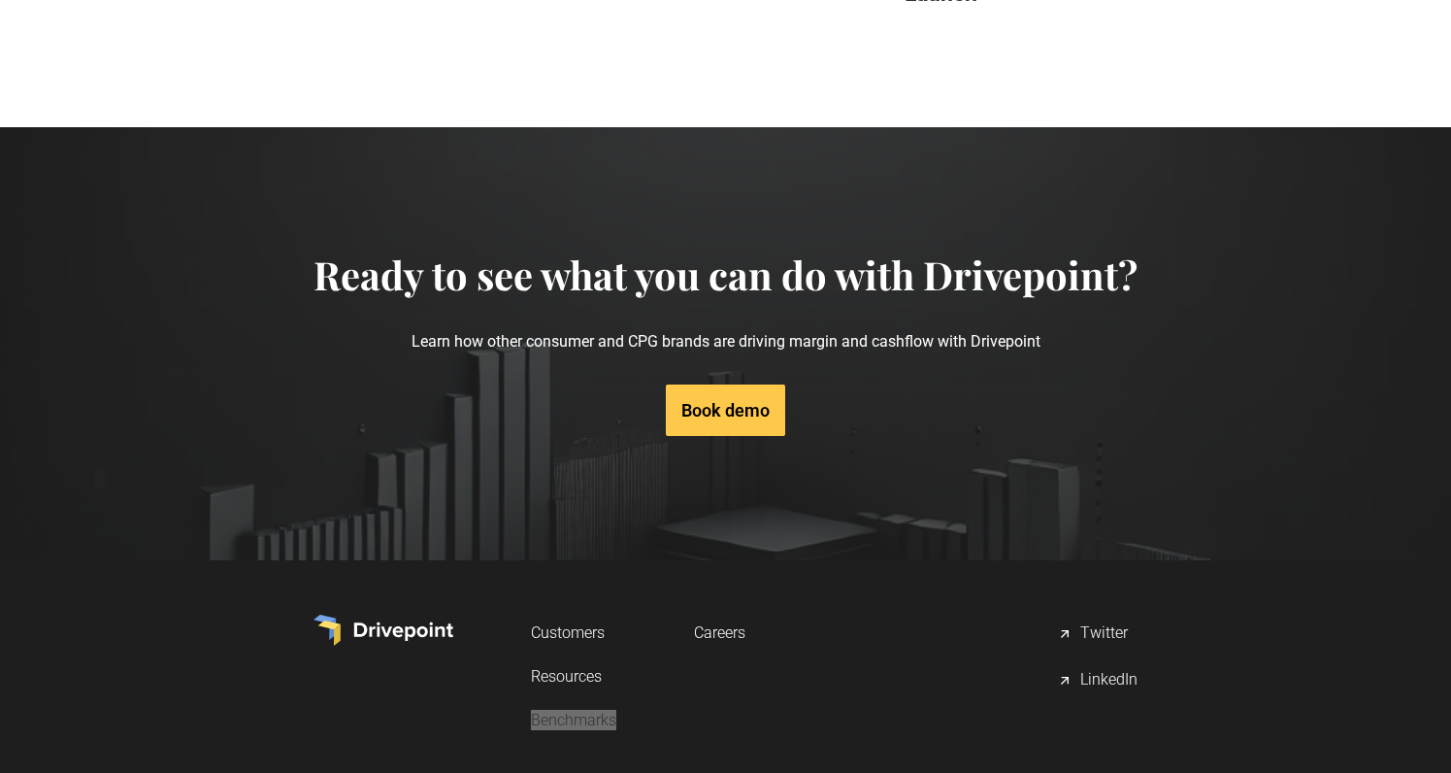
drag, startPoint x: 572, startPoint y: 574, endPoint x: 1354, endPoint y: 81, distance: 924.8
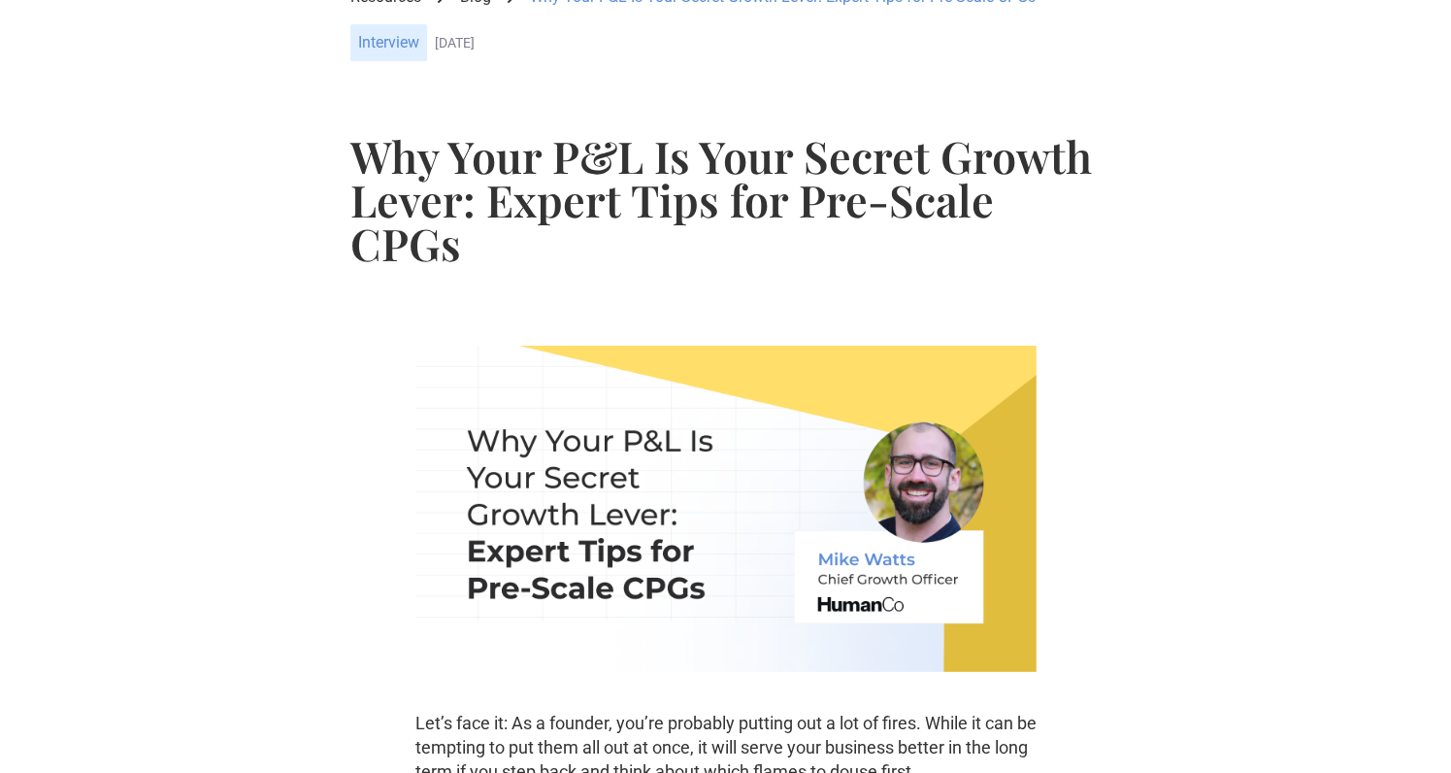
scroll to position [0, 0]
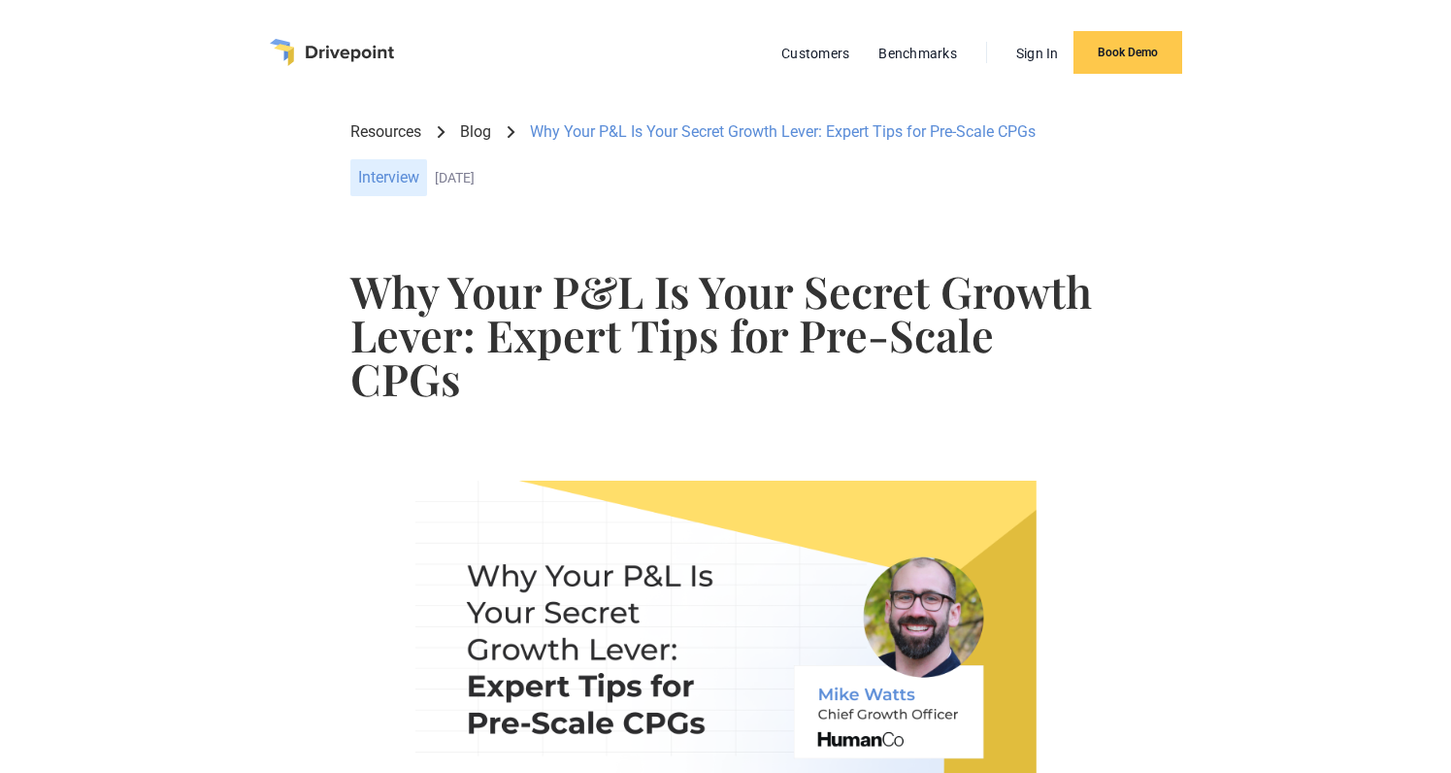
click at [316, 50] on img "home" at bounding box center [332, 52] width 124 height 27
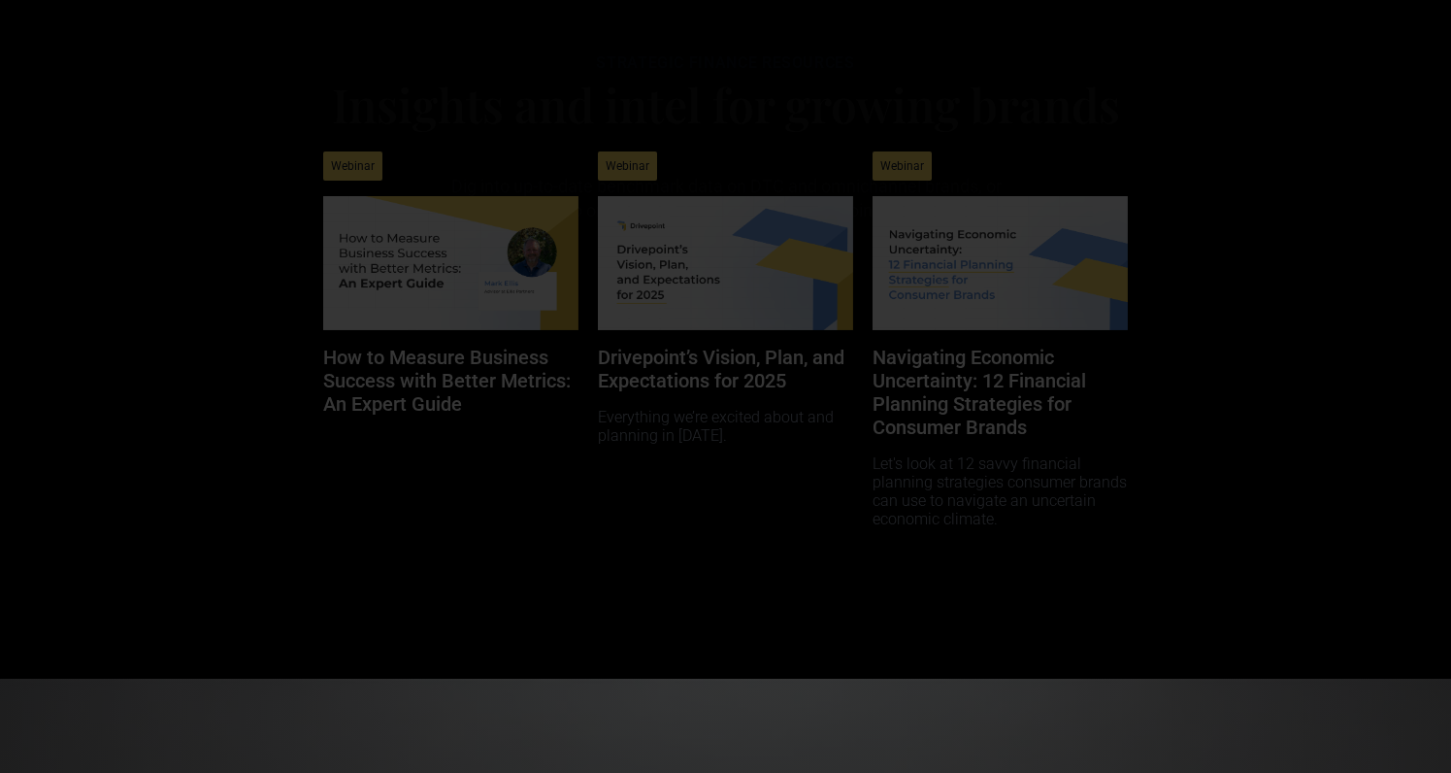
scroll to position [9878, 0]
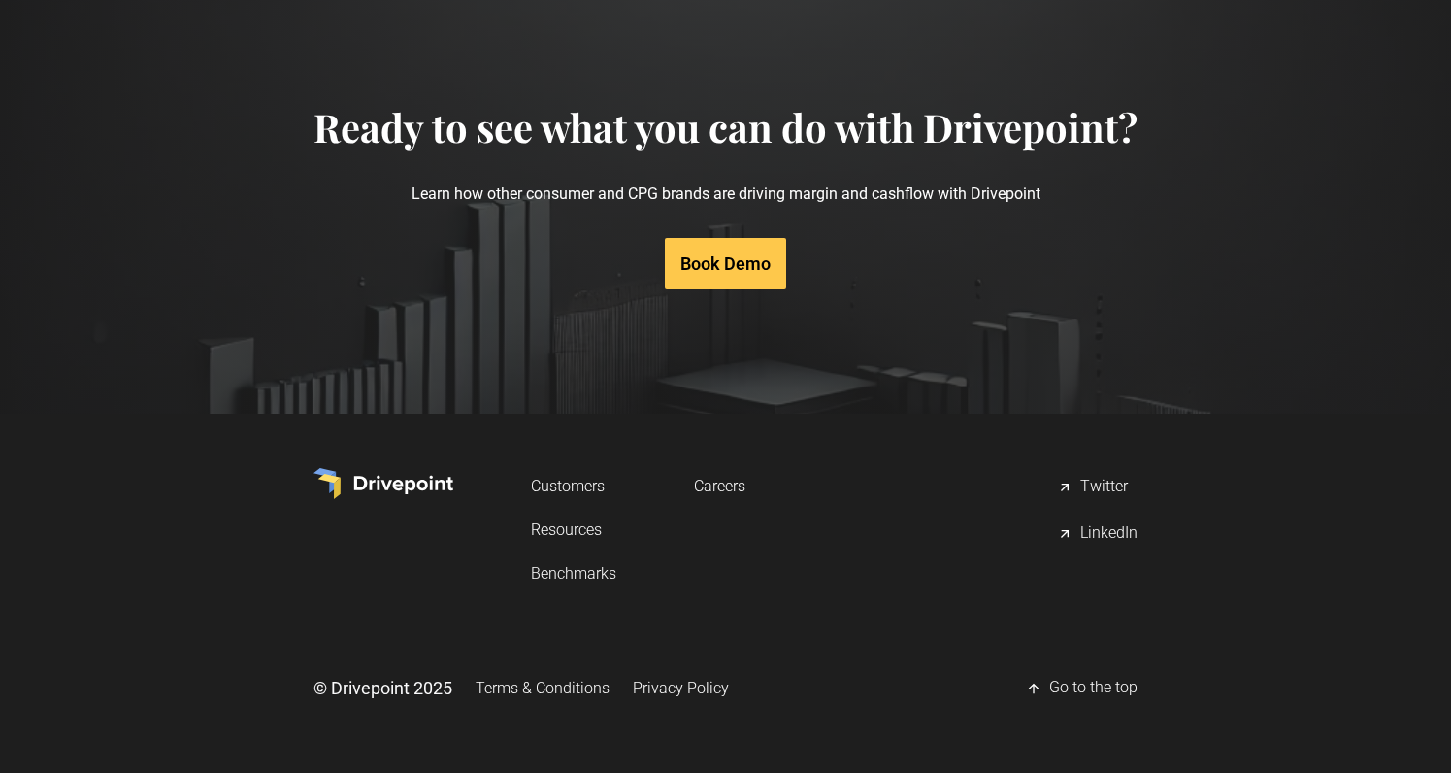
click at [1098, 542] on div "LinkedIn" at bounding box center [1108, 533] width 57 height 23
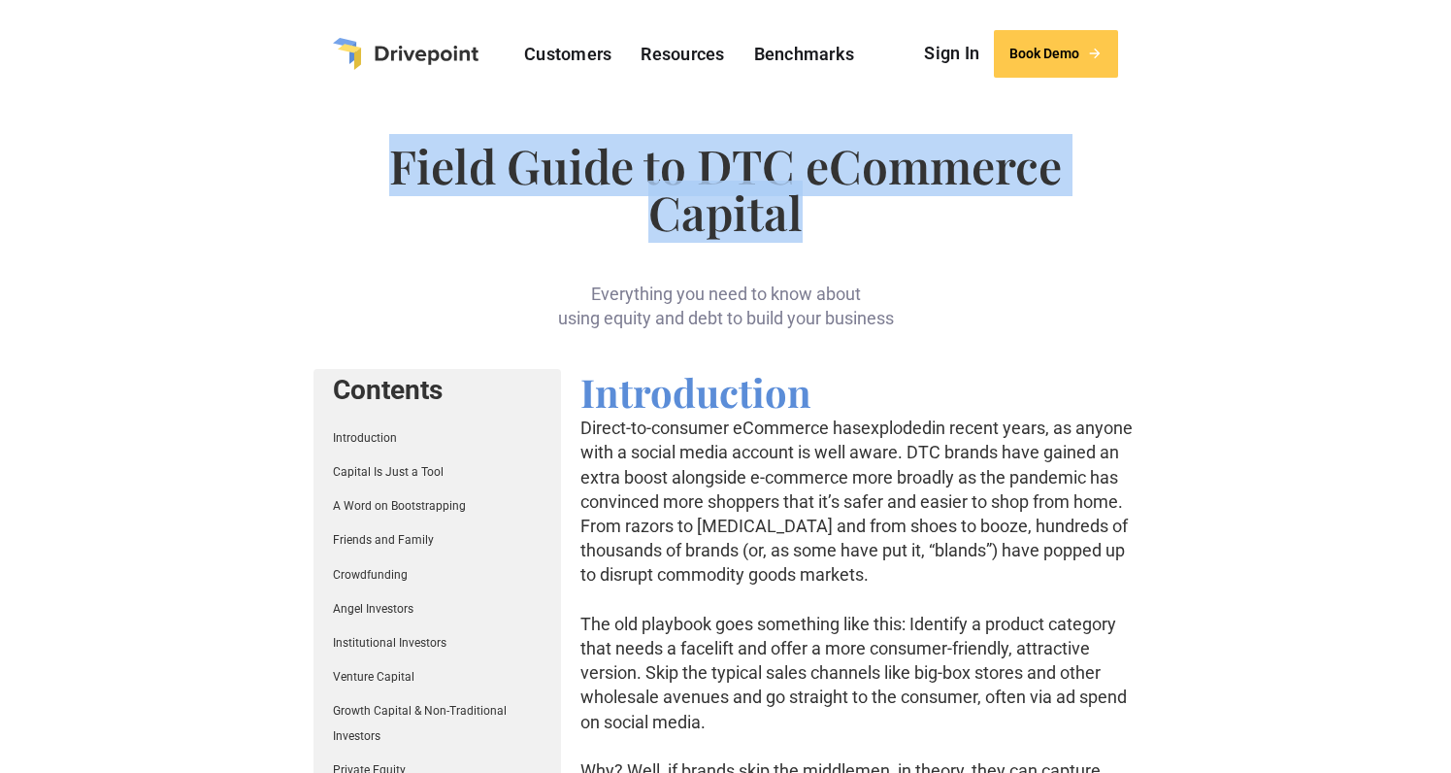
drag, startPoint x: 394, startPoint y: 163, endPoint x: 844, endPoint y: 209, distance: 451.7
click at [844, 209] on h1 "Field Guide to DTC eCommerce Capital" at bounding box center [726, 188] width 824 height 93
copy h1 "Field Guide to DTC eCommerce Capital"
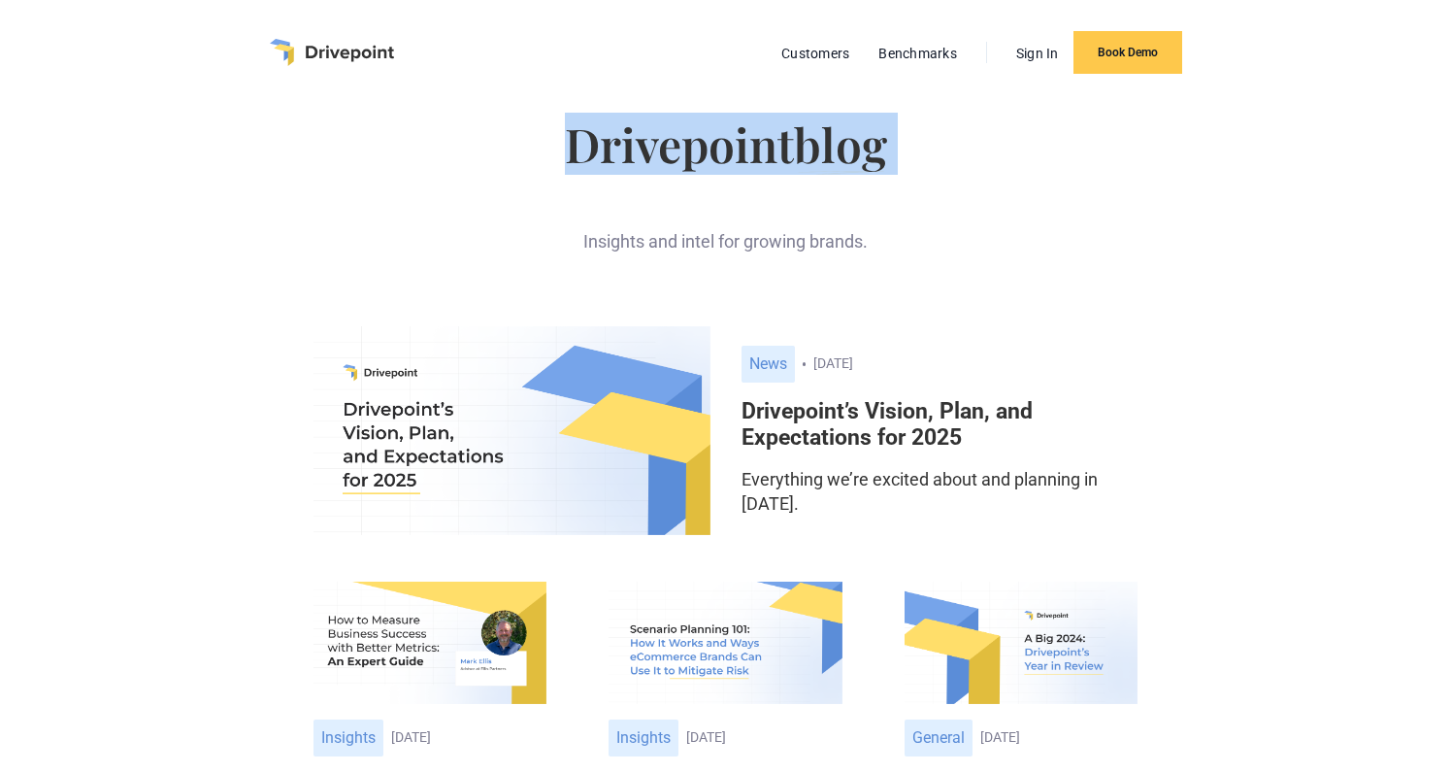
drag, startPoint x: 562, startPoint y: 160, endPoint x: 887, endPoint y: 184, distance: 326.1
click at [887, 184] on div "Drivepoint blog Insights and intel for growing brands." at bounding box center [726, 192] width 824 height 175
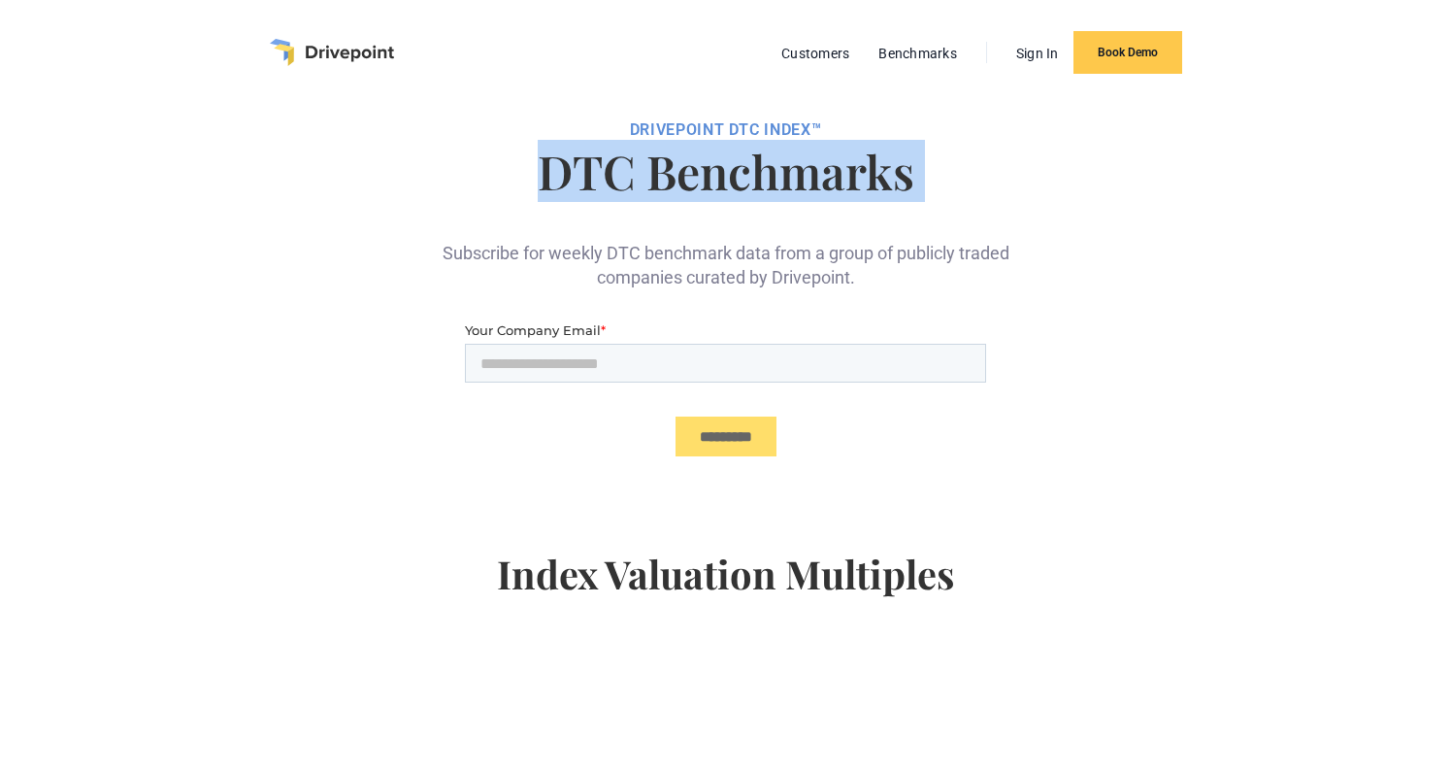
drag, startPoint x: 540, startPoint y: 182, endPoint x: 927, endPoint y: 194, distance: 387.5
click at [927, 194] on div "DRIVEPOiNT DTC Index™ DTC Benchmarks Subscribe for weekly DTC benchmark data fr…" at bounding box center [726, 767] width 824 height 1324
copy h1 "DTC Benchmarks"
